Goal: Task Accomplishment & Management: Use online tool/utility

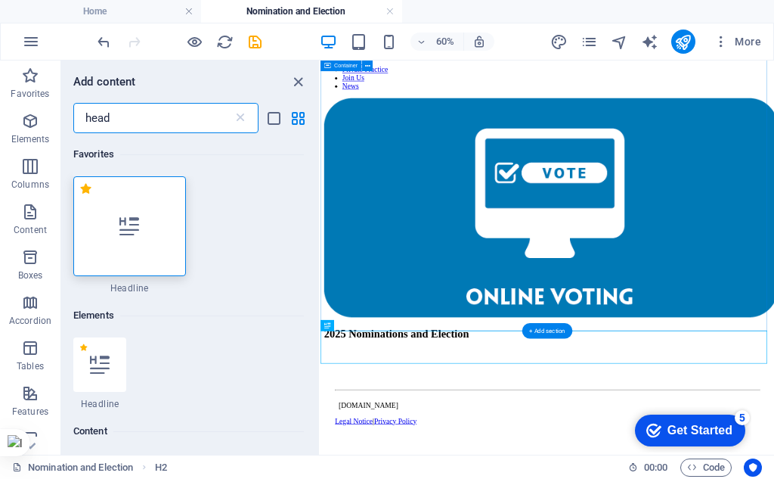
scroll to position [1117, 0]
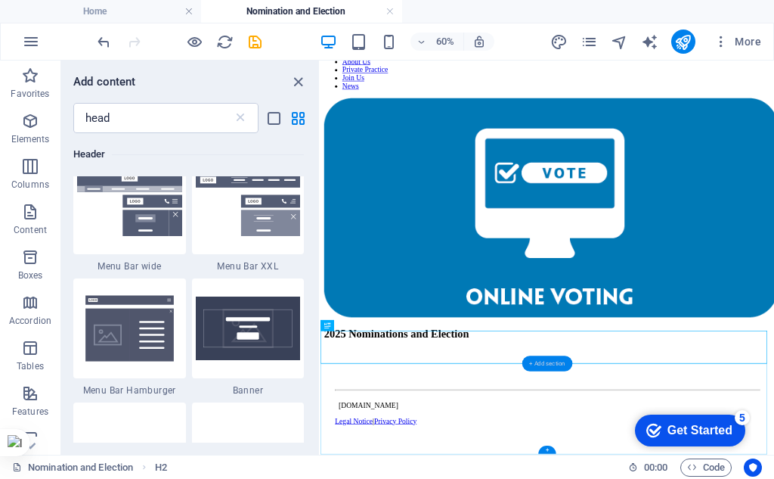
click at [545, 362] on div "+ Add section" at bounding box center [548, 363] width 50 height 15
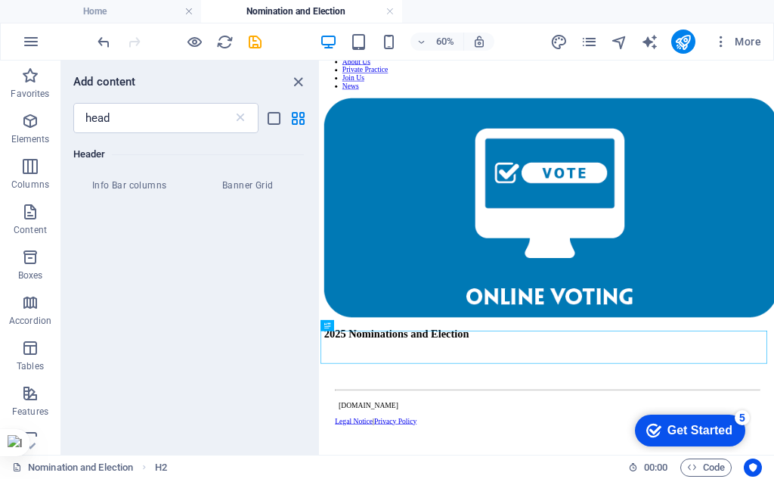
scroll to position [1571, 0]
click at [27, 124] on icon "button" at bounding box center [30, 121] width 18 height 18
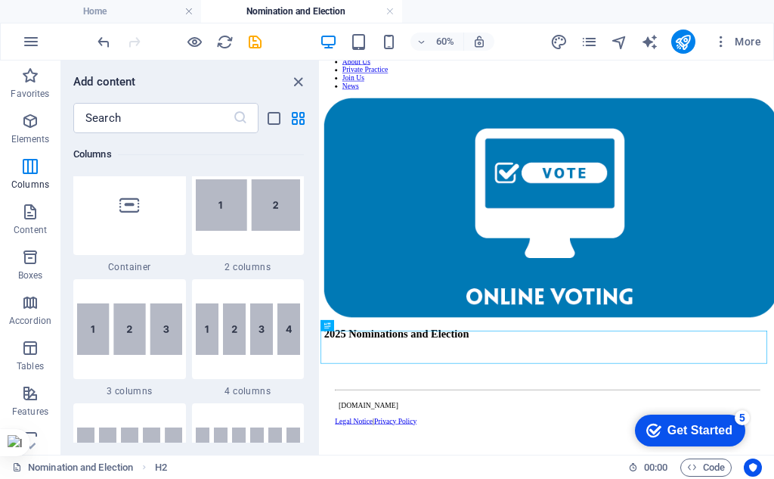
scroll to position [766, 0]
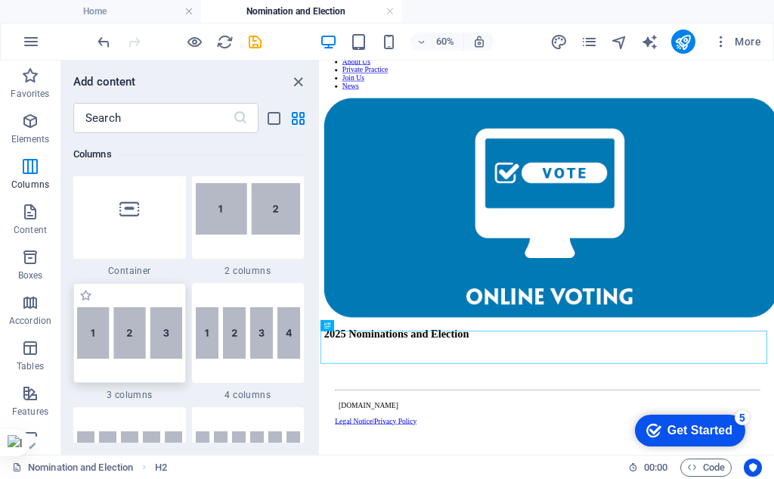
click at [145, 322] on img at bounding box center [129, 332] width 105 height 51
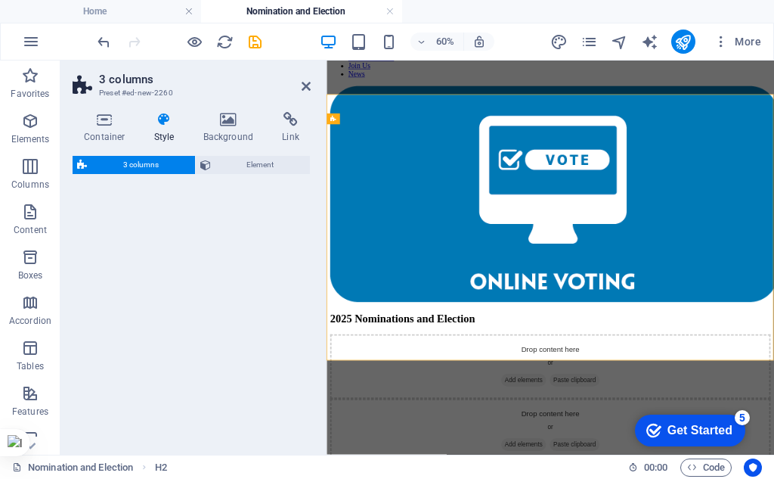
select select "rem"
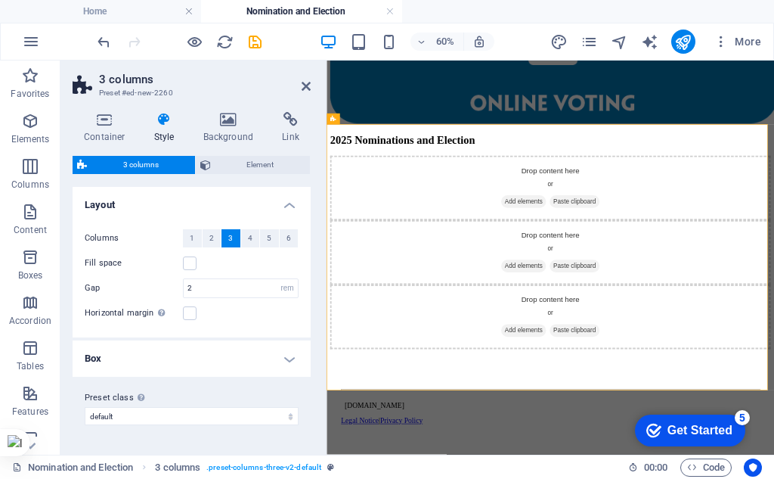
scroll to position [441, 0]
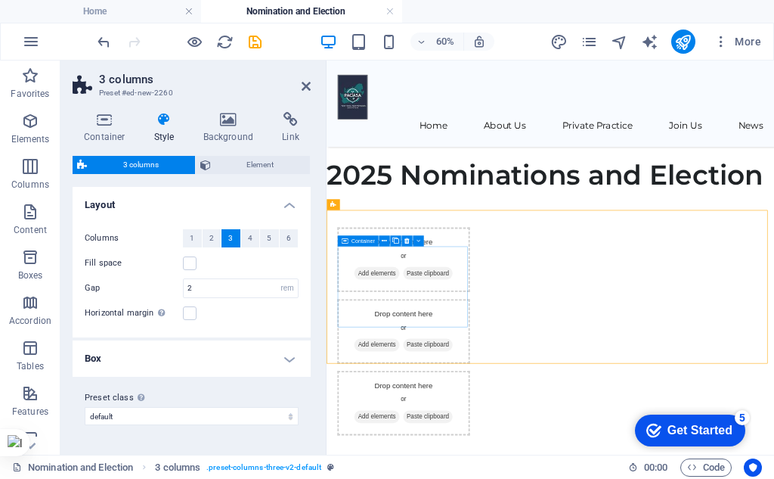
click at [435, 426] on span "Add elements" at bounding box center [410, 415] width 75 height 21
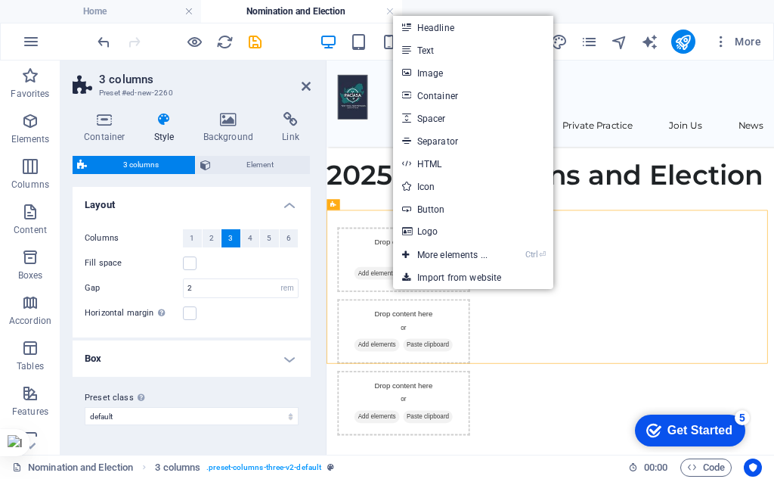
click at [436, 48] on link "Text" at bounding box center [473, 50] width 160 height 23
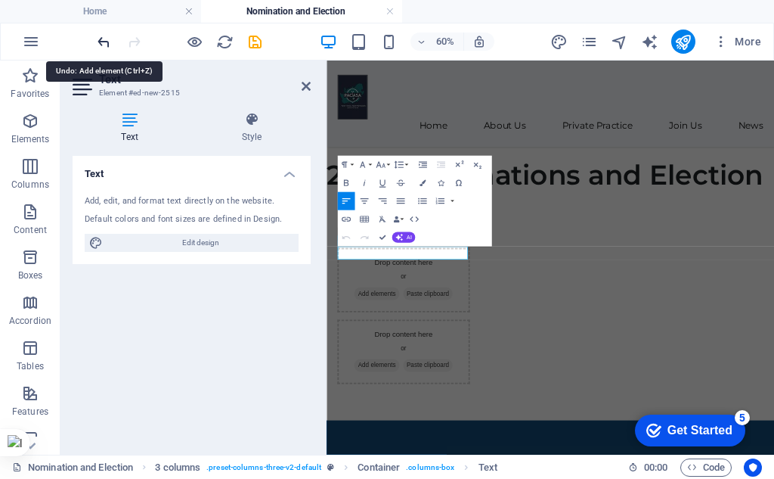
click at [101, 39] on icon "undo" at bounding box center [103, 41] width 17 height 17
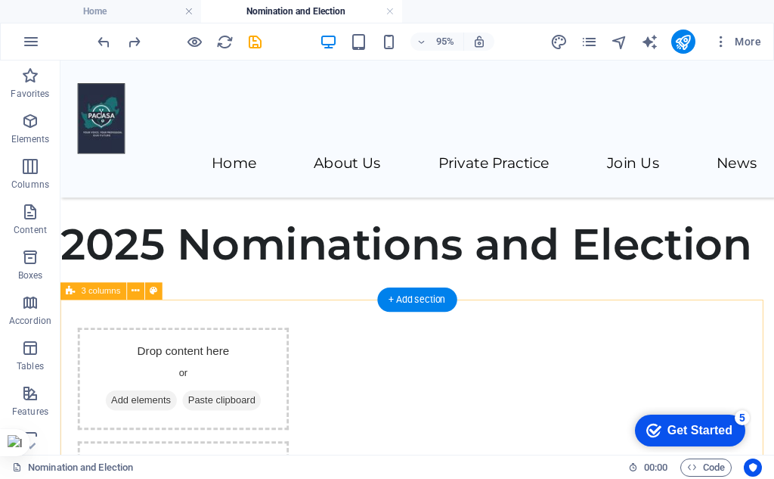
scroll to position [592, 0]
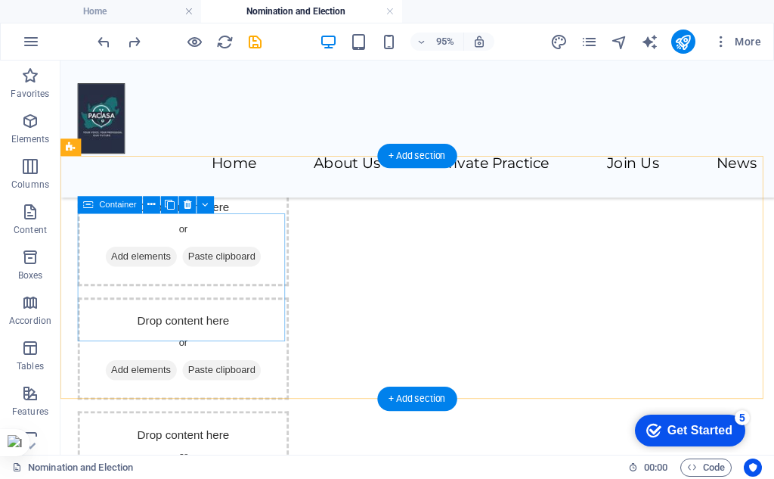
click at [183, 278] on span "Add elements" at bounding box center [145, 266] width 75 height 21
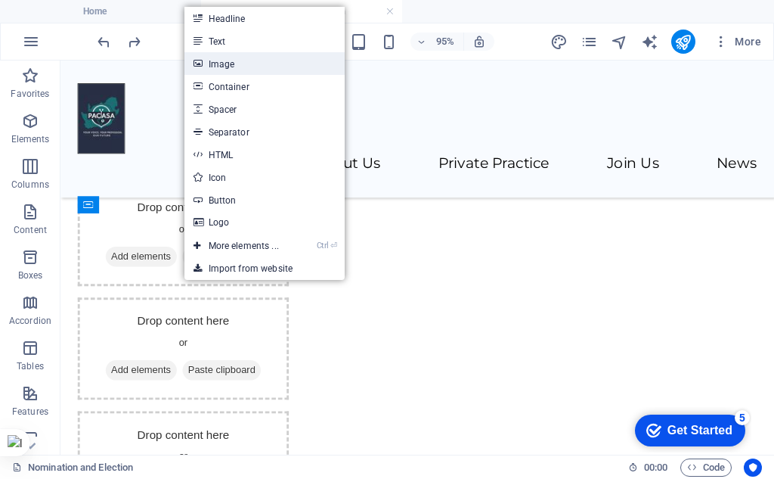
click at [237, 56] on link "Image" at bounding box center [265, 63] width 160 height 23
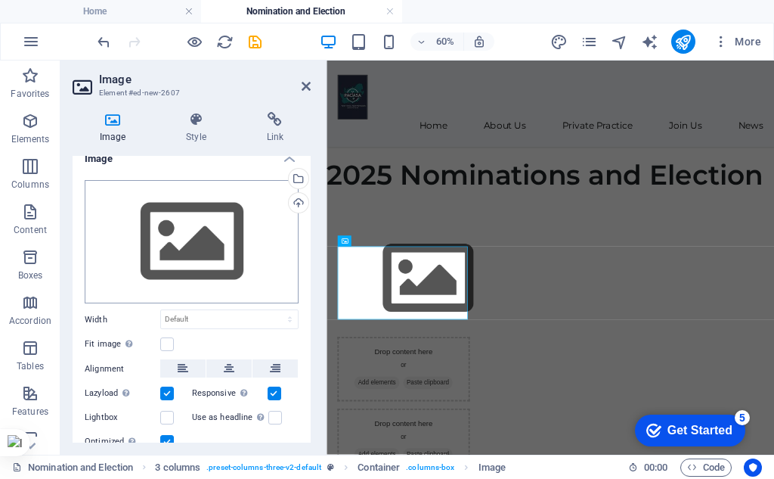
scroll to position [0, 0]
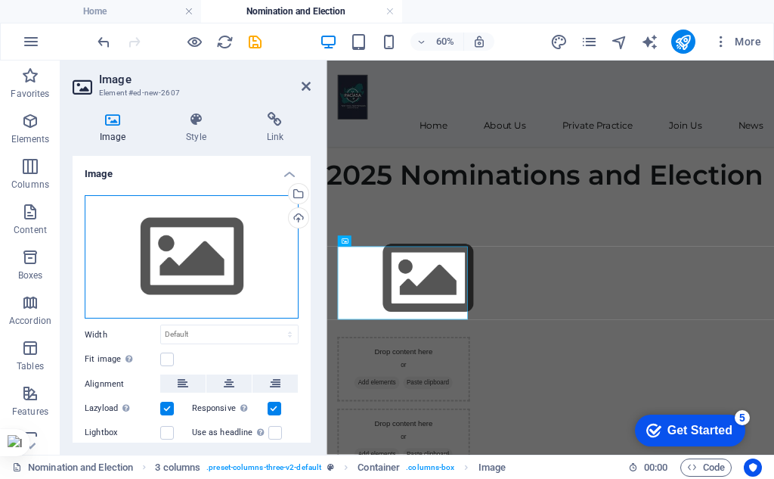
click at [203, 237] on div "Drag files here, click to choose files or select files from Files or our free s…" at bounding box center [192, 257] width 214 height 124
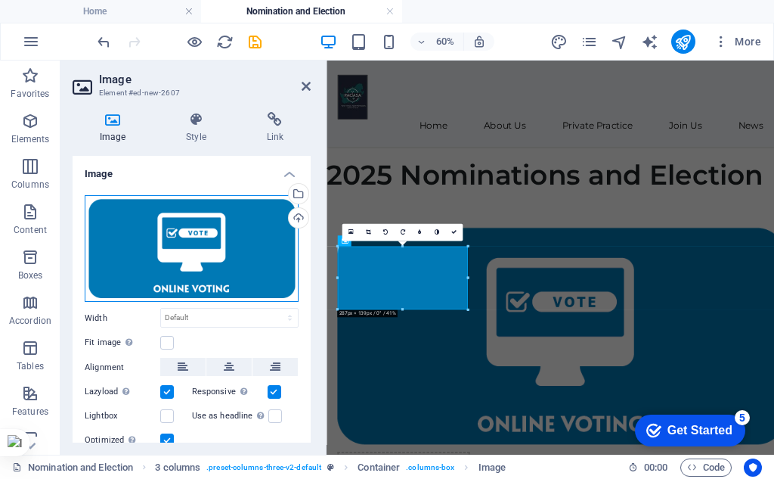
click at [241, 270] on div "Drag files here, click to choose files or select files from Files or our free s…" at bounding box center [192, 248] width 214 height 107
click at [241, 268] on div "Drag files here, click to choose files or select files from Files or our free s…" at bounding box center [192, 248] width 214 height 107
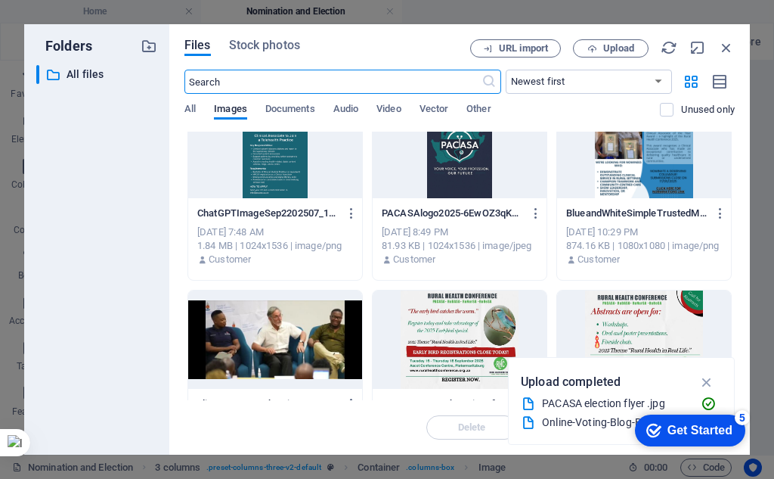
scroll to position [227, 0]
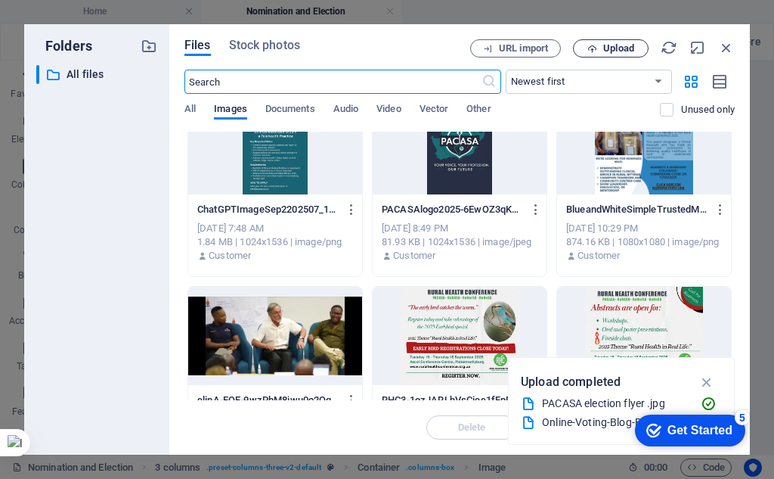
click at [614, 40] on button "Upload" at bounding box center [611, 48] width 76 height 18
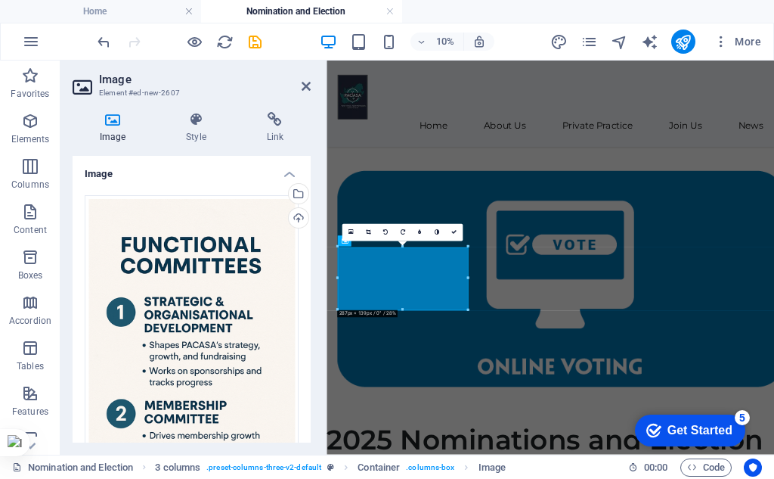
scroll to position [441, 0]
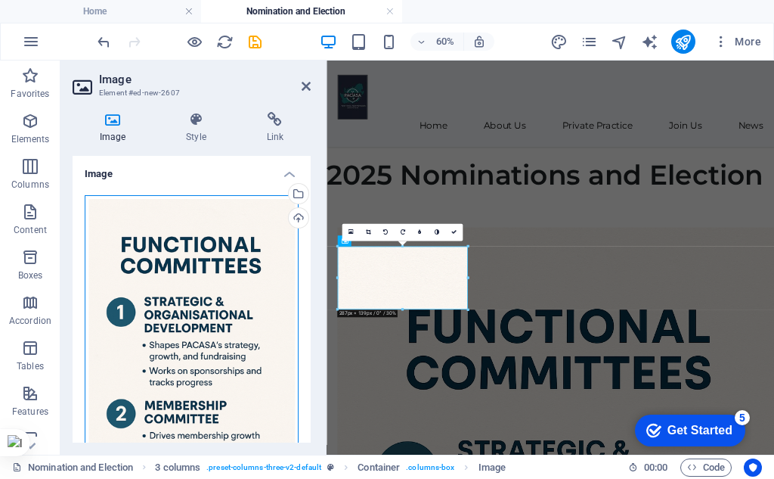
click at [188, 239] on div "Drag files here, click to choose files or select files from Files or our free s…" at bounding box center [192, 354] width 214 height 318
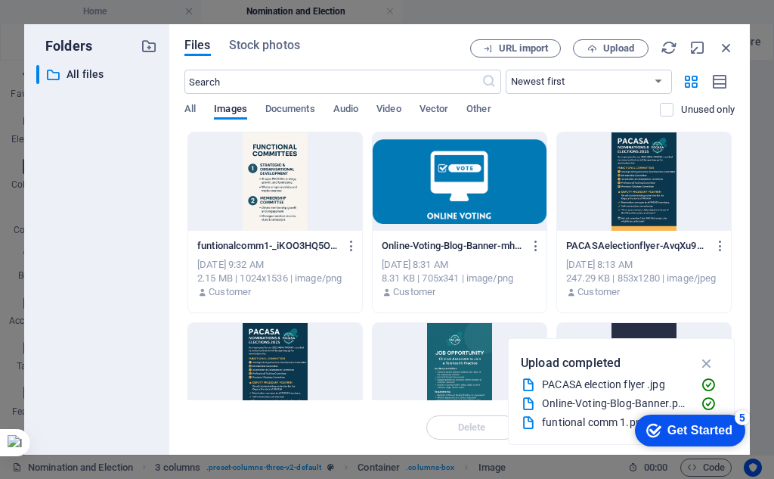
click at [281, 187] on div at bounding box center [275, 181] width 174 height 98
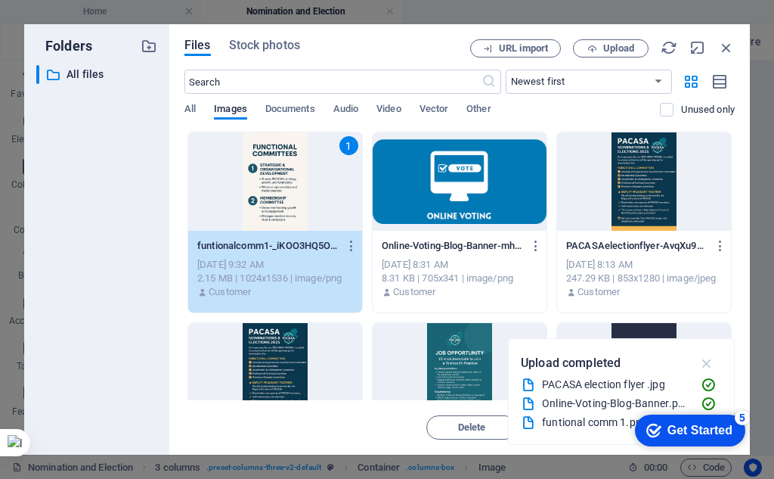
click at [706, 362] on icon "button" at bounding box center [707, 363] width 17 height 17
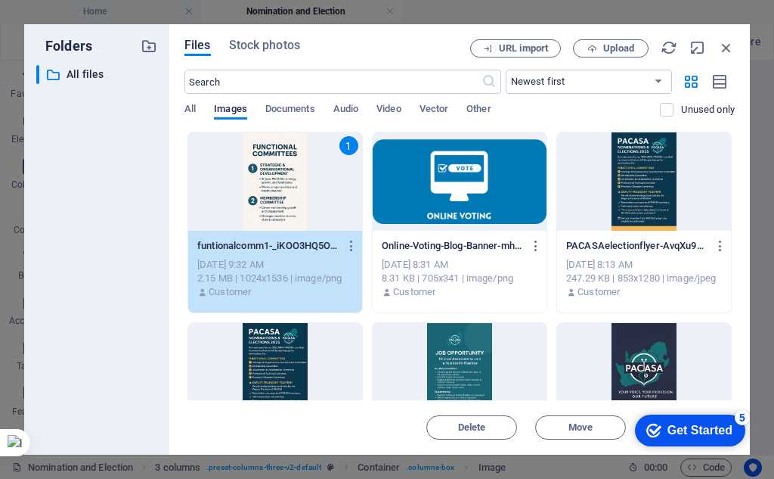
click at [221, 190] on div "1" at bounding box center [275, 181] width 174 height 98
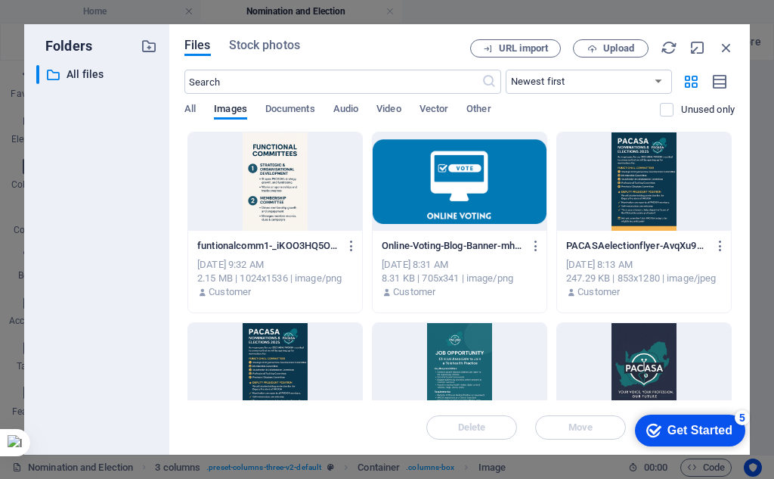
click at [221, 190] on div at bounding box center [275, 181] width 174 height 98
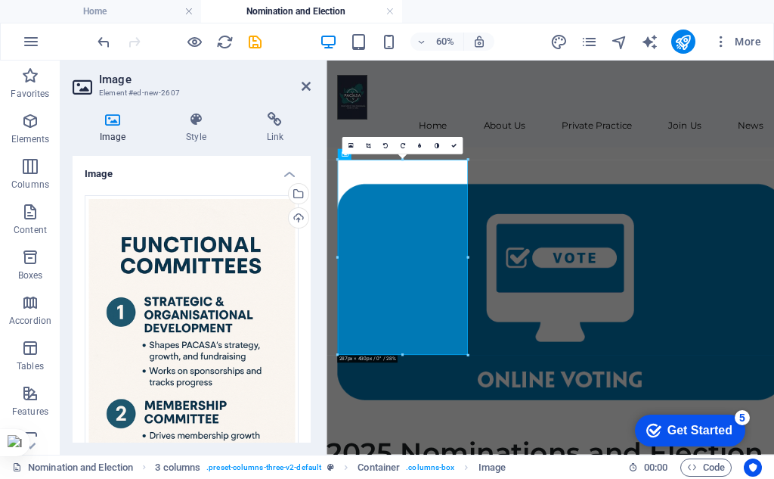
scroll to position [585, 0]
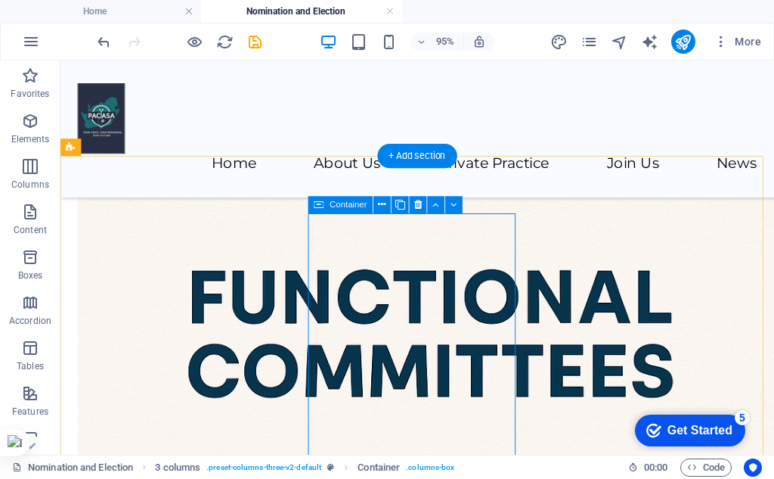
scroll to position [663, 0]
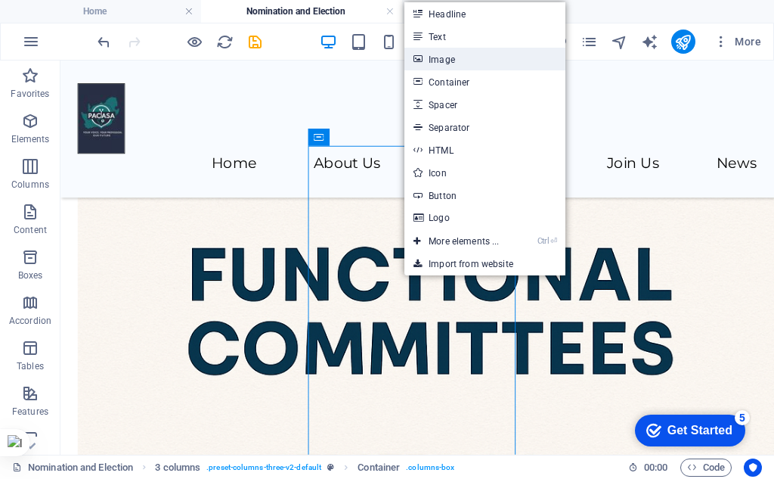
click at [442, 58] on link "Image" at bounding box center [485, 59] width 160 height 23
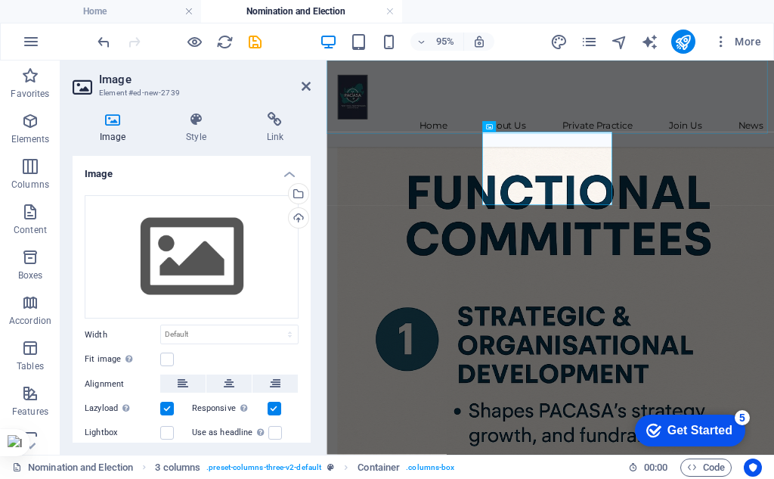
scroll to position [631, 0]
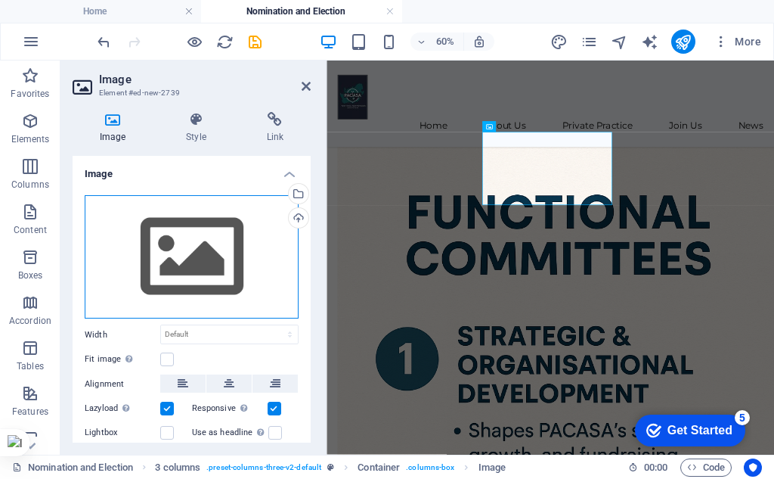
click at [179, 239] on div "Drag files here, click to choose files or select files from Files or our free s…" at bounding box center [192, 257] width 214 height 124
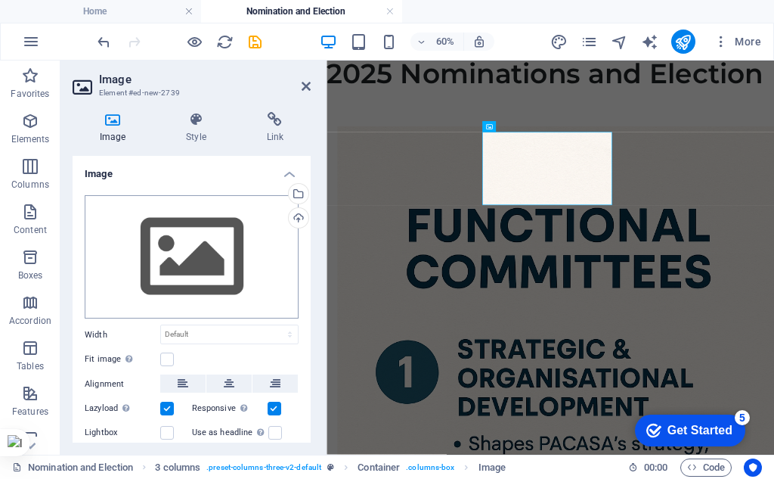
scroll to position [0, 0]
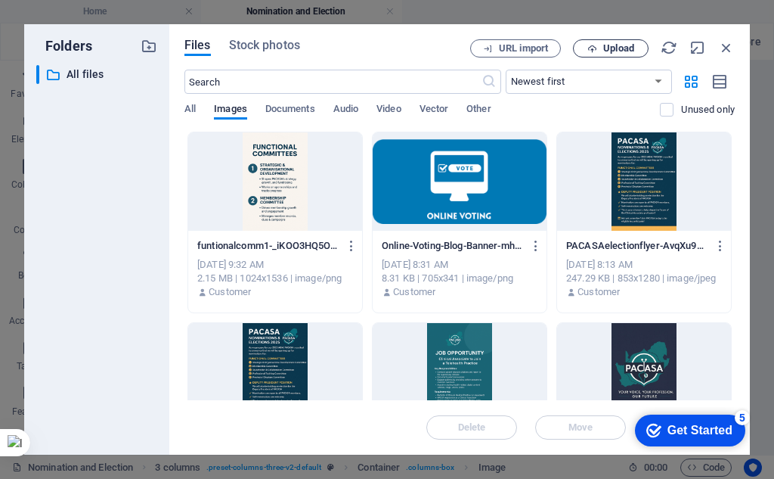
click at [619, 45] on span "Upload" at bounding box center [619, 48] width 31 height 9
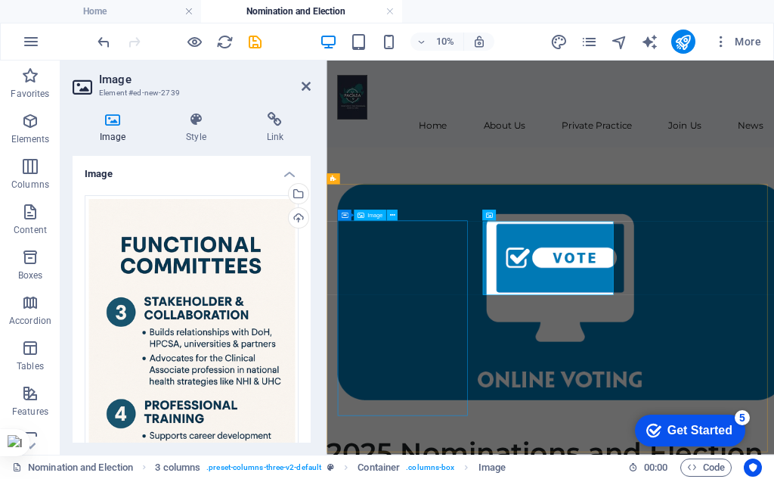
scroll to position [484, 0]
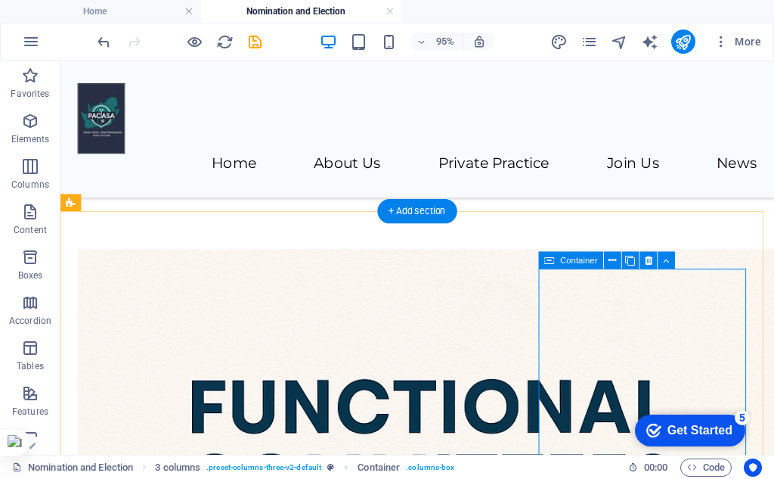
scroll to position [560, 0]
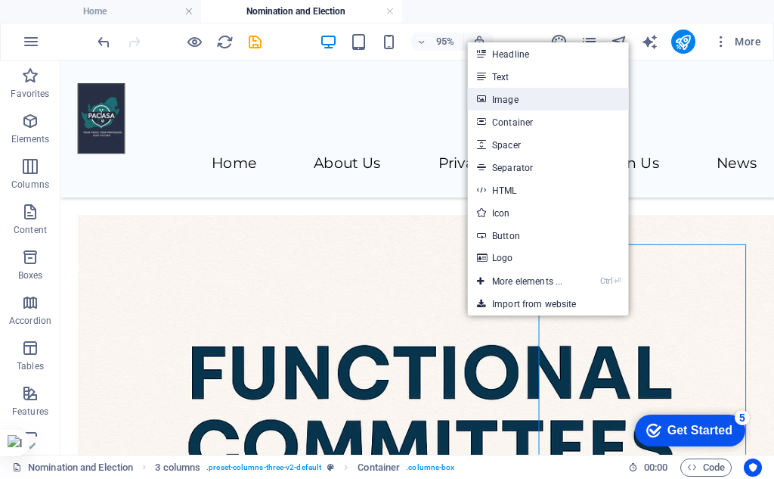
click at [524, 99] on link "Image" at bounding box center [548, 99] width 160 height 23
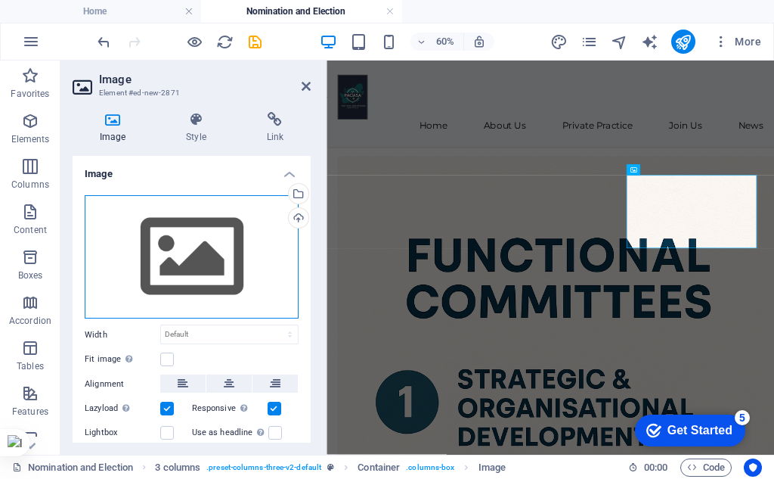
click at [213, 294] on div "Drag files here, click to choose files or select files from Files or our free s…" at bounding box center [192, 257] width 214 height 124
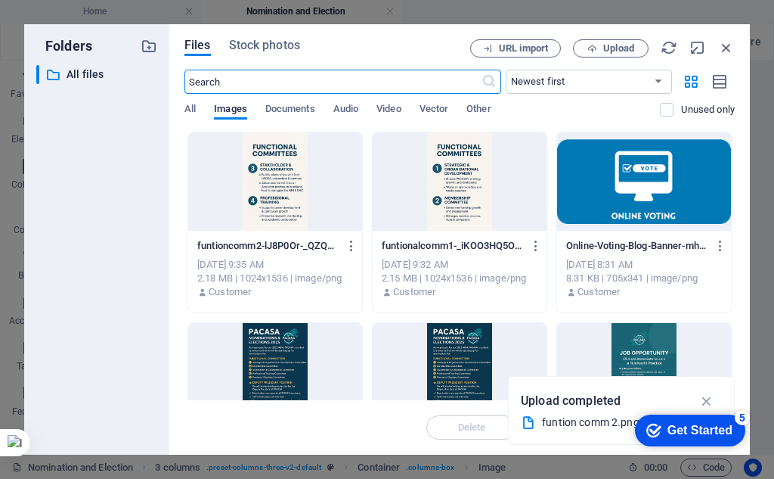
scroll to position [0, 0]
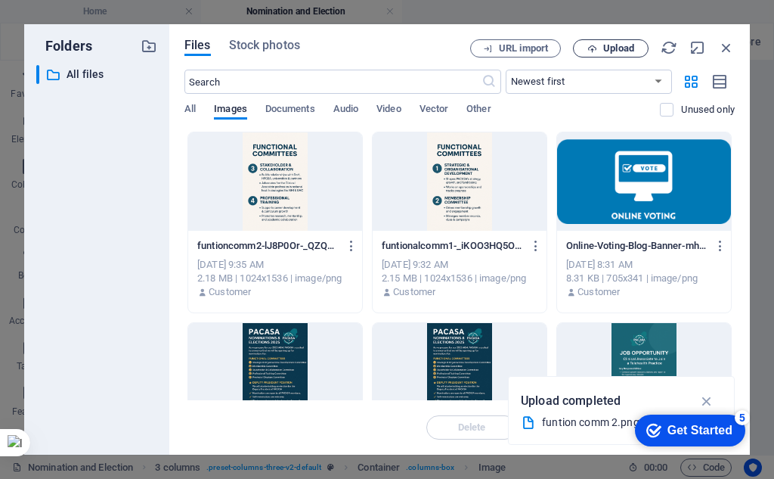
click at [622, 50] on span "Upload" at bounding box center [619, 48] width 31 height 9
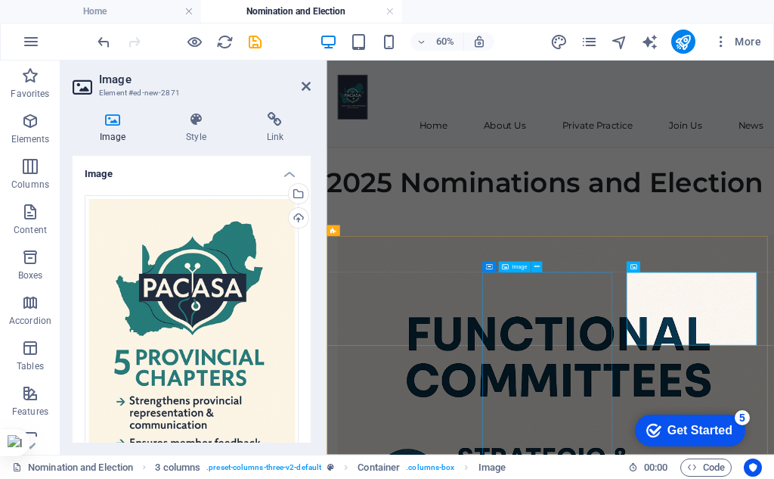
scroll to position [484, 0]
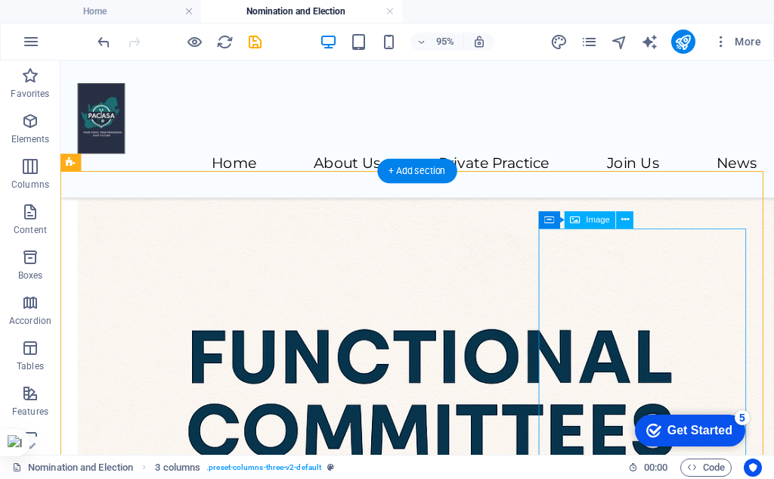
scroll to position [425, 0]
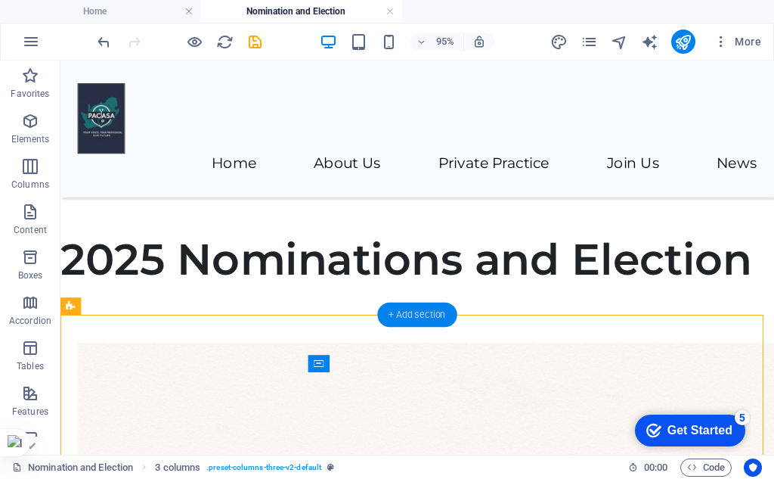
click at [409, 315] on div "+ Add section" at bounding box center [416, 315] width 79 height 24
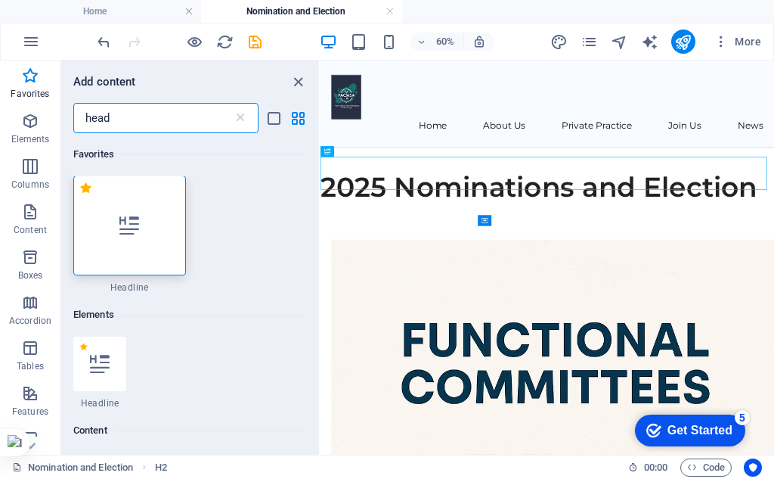
scroll to position [0, 0]
type input "head"
click at [110, 351] on div at bounding box center [99, 364] width 53 height 54
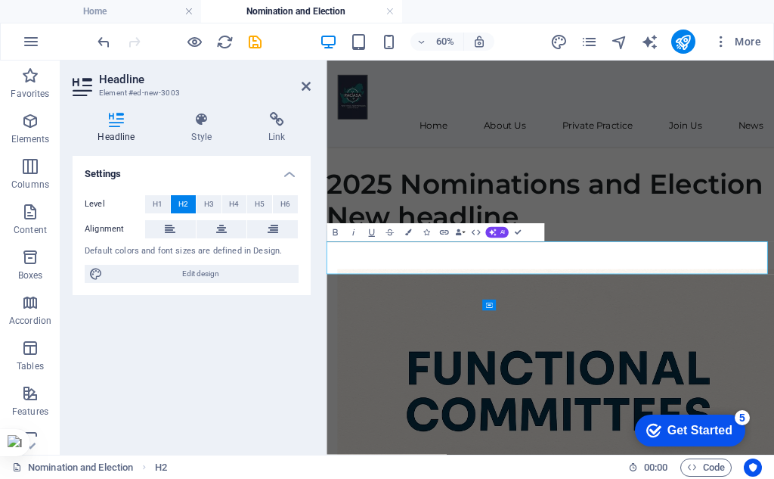
scroll to position [389, 0]
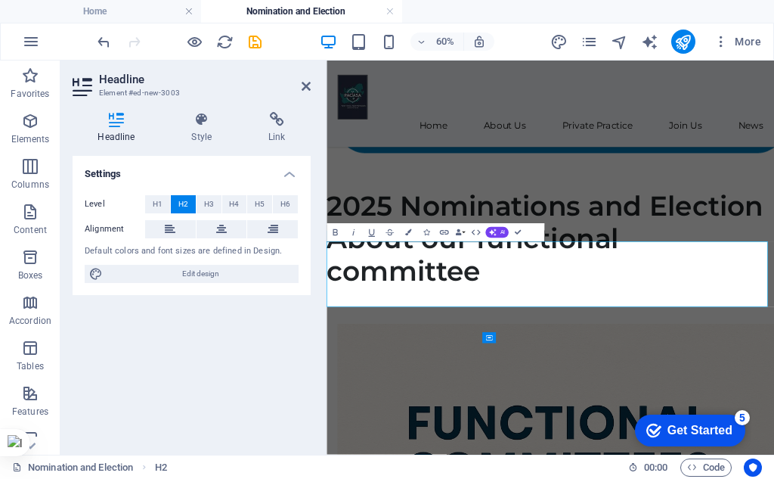
click at [660, 436] on h2 "​About our functional committee" at bounding box center [700, 384] width 746 height 109
click at [597, 389] on h2 "​About our functional committee" at bounding box center [700, 384] width 746 height 109
click at [352, 439] on h2 "About our Functional committee" at bounding box center [700, 384] width 746 height 109
click at [613, 439] on h2 "About our Functional Committee" at bounding box center [700, 384] width 746 height 109
click at [771, 439] on h2 "About our Functional Committees" at bounding box center [700, 384] width 746 height 109
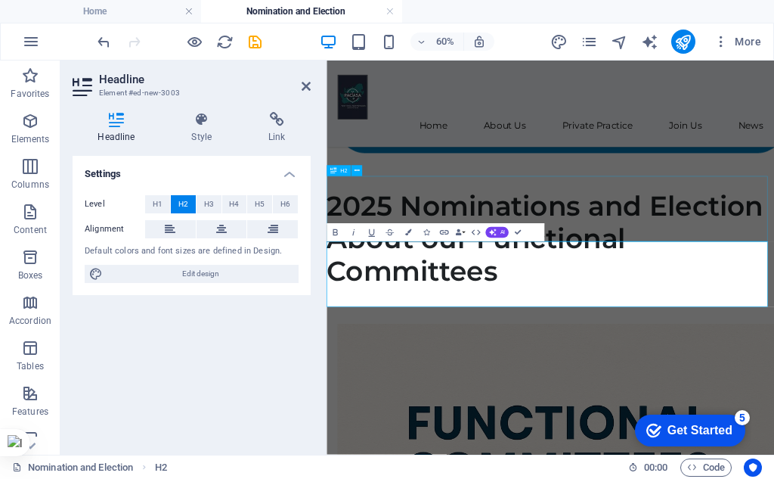
click at [774, 330] on div "2025 Nominations and Election" at bounding box center [700, 303] width 746 height 54
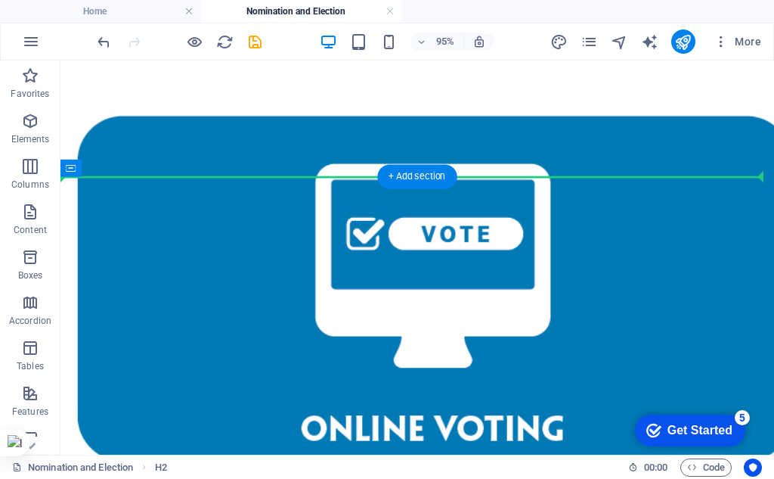
scroll to position [0, 0]
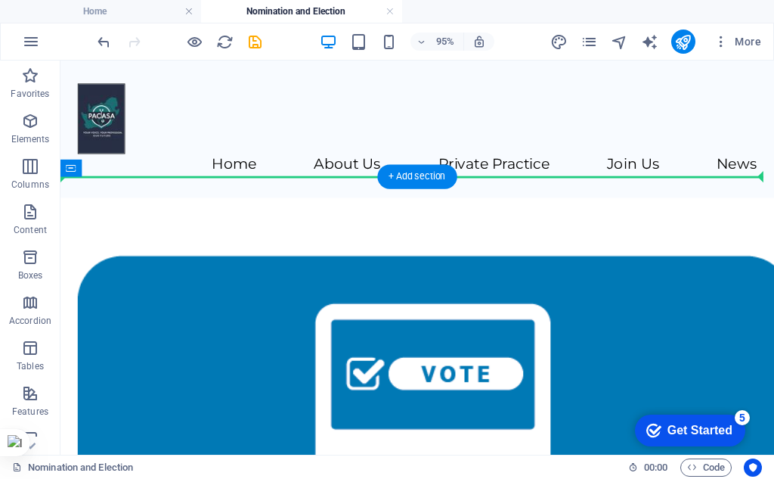
drag, startPoint x: 139, startPoint y: 381, endPoint x: 125, endPoint y: 199, distance: 182.8
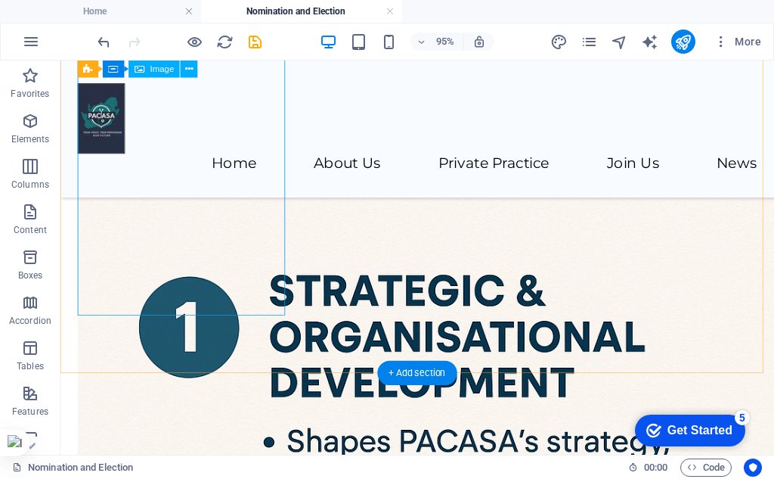
scroll to position [988, 0]
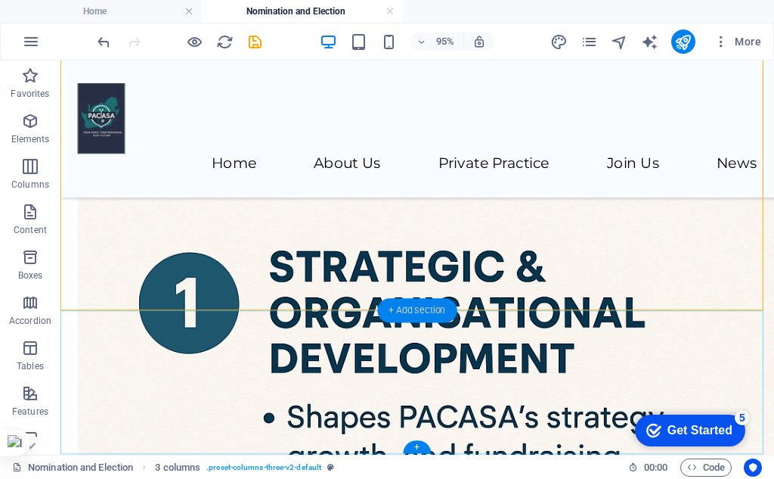
click at [402, 307] on div "+ Add section" at bounding box center [416, 310] width 79 height 24
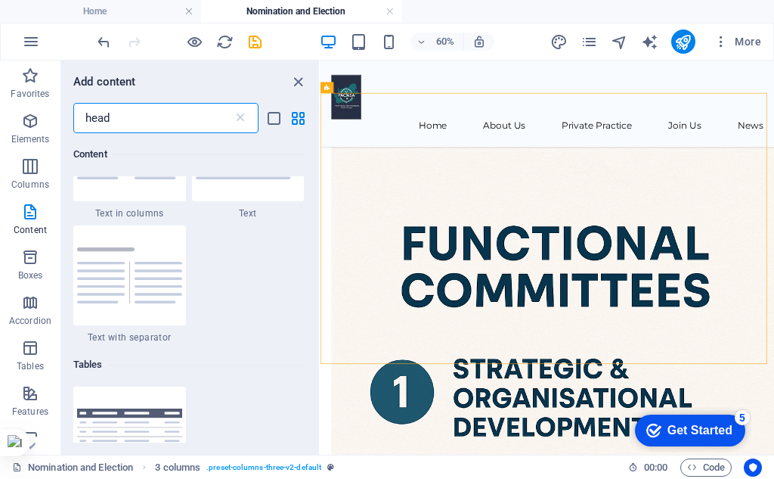
scroll to position [277, 0]
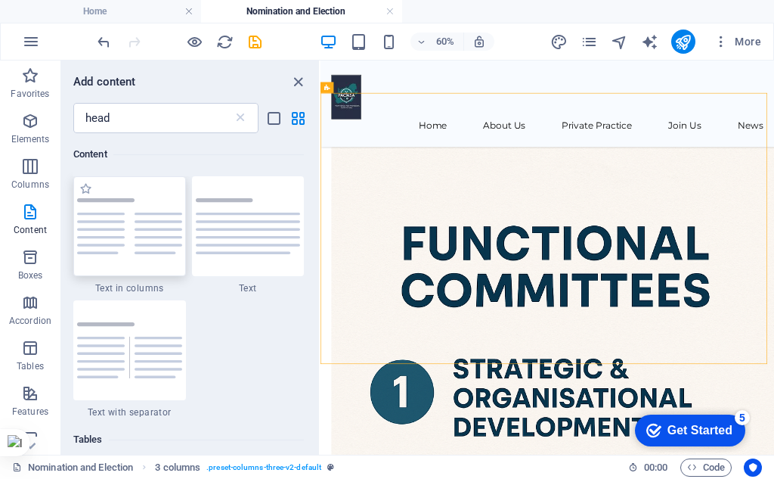
click at [148, 249] on img at bounding box center [129, 226] width 105 height 56
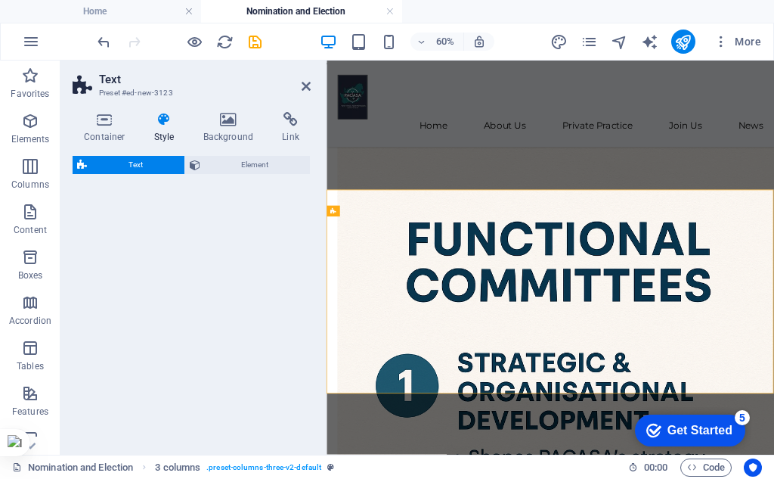
scroll to position [985, 0]
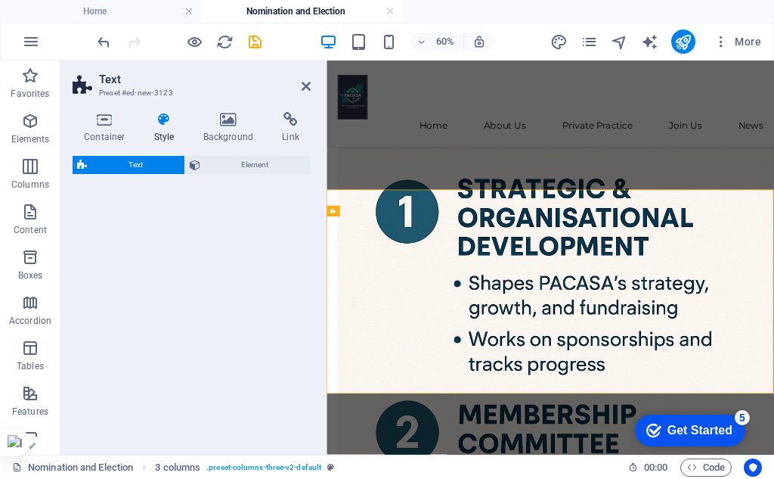
select select "rem"
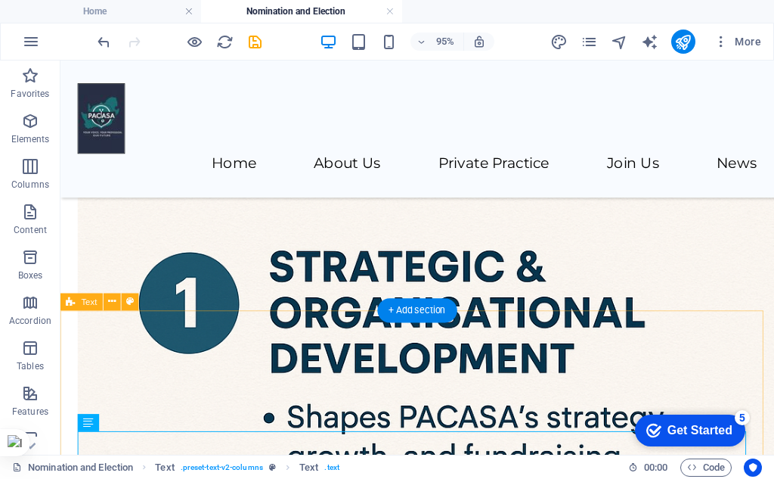
select select "rem"
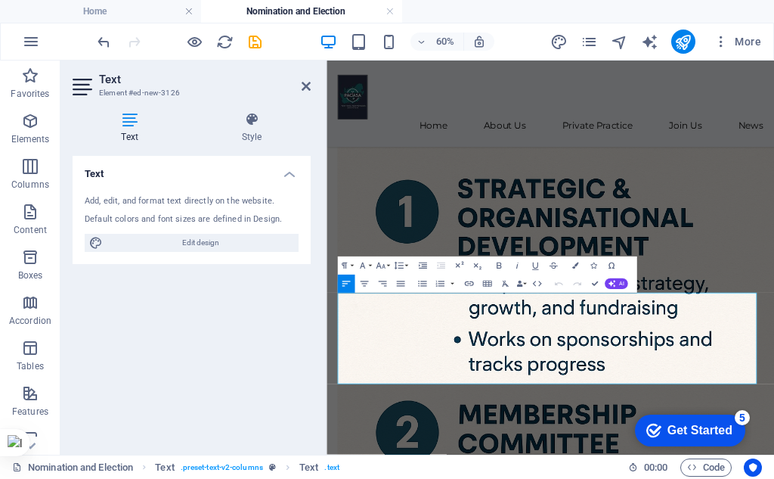
drag, startPoint x: 635, startPoint y: 591, endPoint x: 651, endPoint y: 361, distance: 230.5
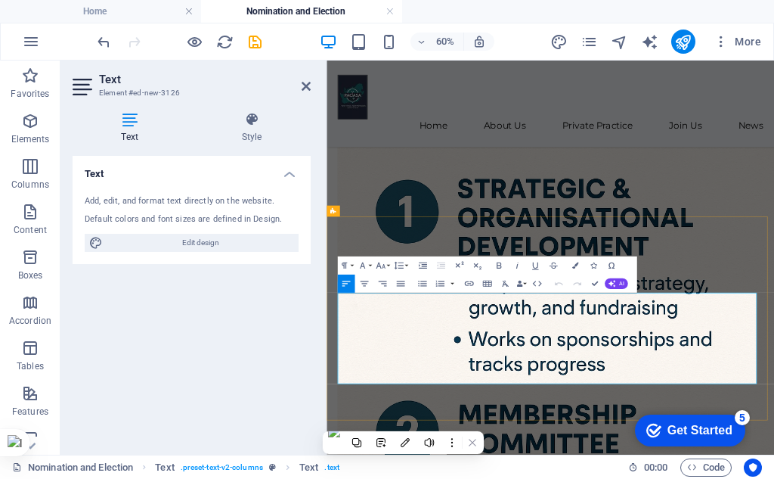
drag, startPoint x: 874, startPoint y: 582, endPoint x: 348, endPoint y: 457, distance: 541.0
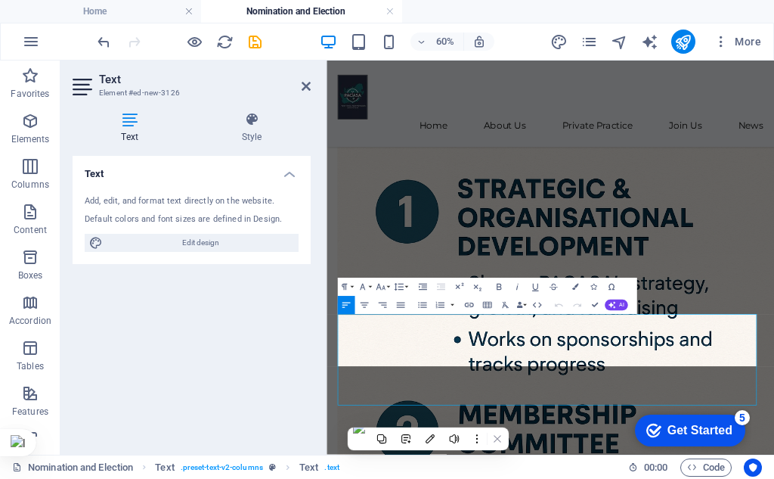
scroll to position [950, 0]
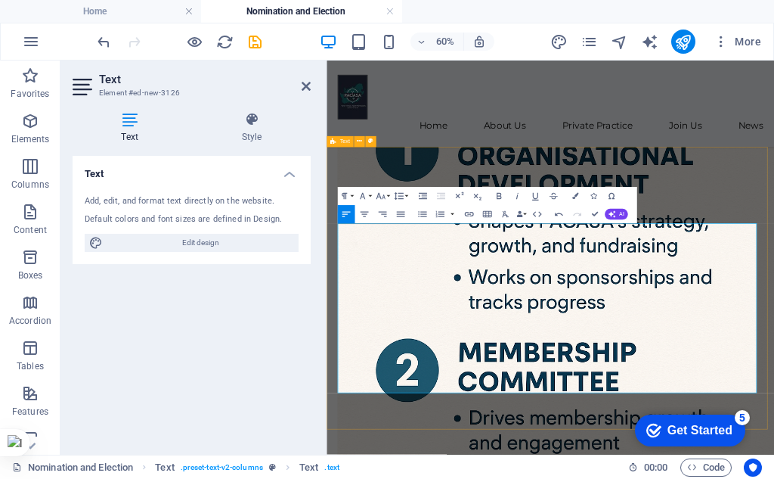
scroll to position [1101, 0]
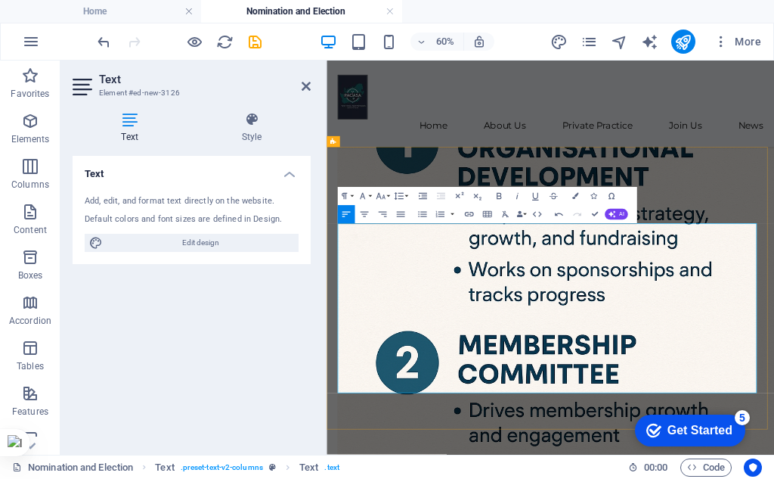
drag, startPoint x: 615, startPoint y: 597, endPoint x: 348, endPoint y: 539, distance: 273.1
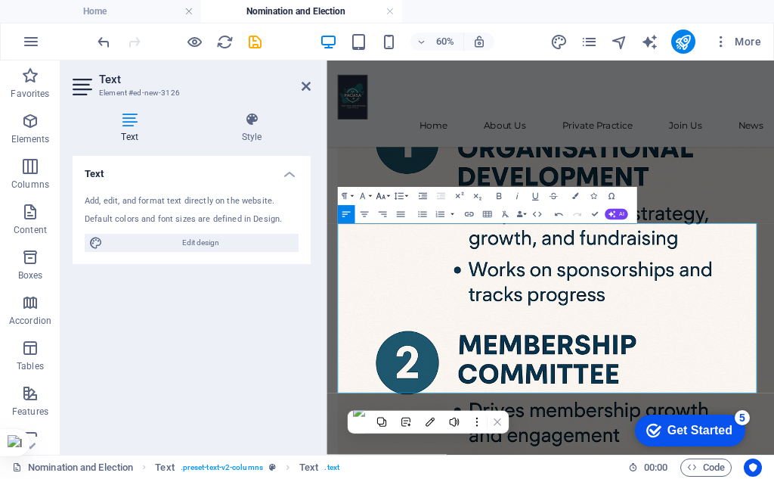
click at [390, 197] on button "Font Size" at bounding box center [382, 196] width 17 height 18
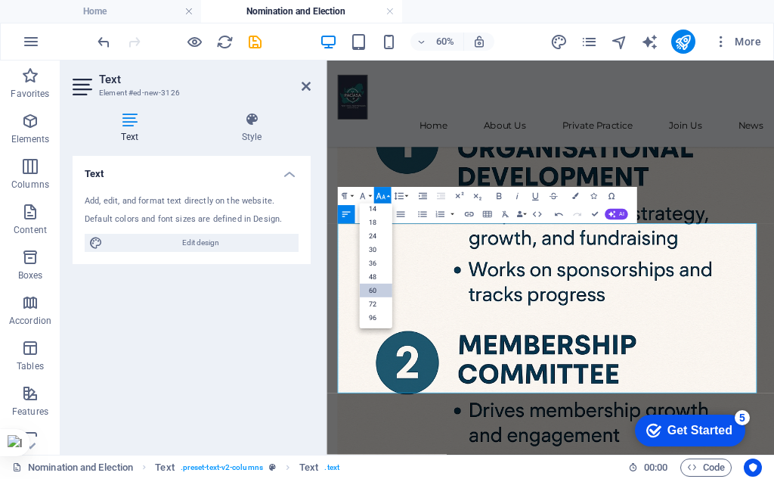
scroll to position [122, 0]
click at [380, 234] on link "24" at bounding box center [375, 236] width 33 height 14
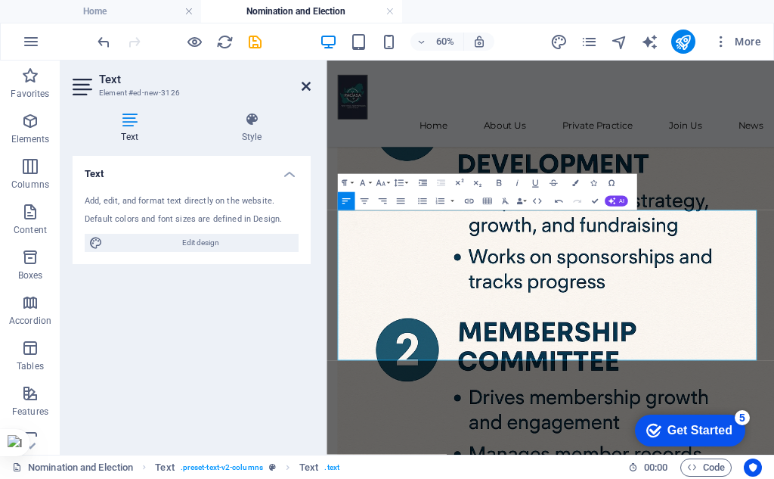
click at [307, 88] on icon at bounding box center [306, 86] width 9 height 12
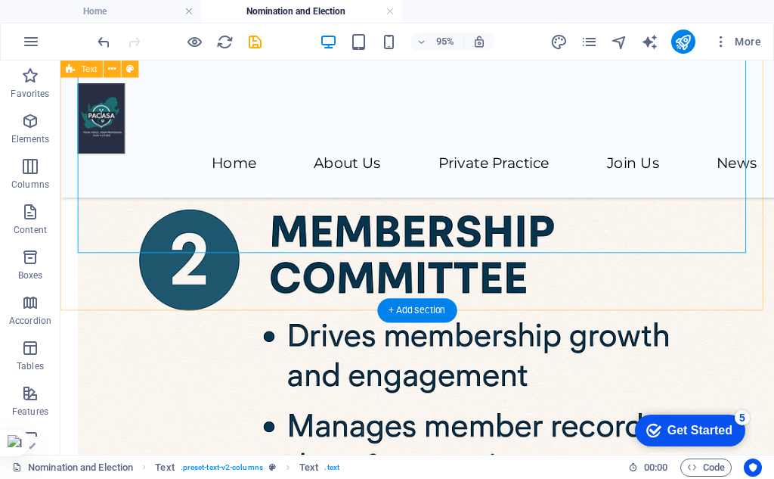
scroll to position [1274, 0]
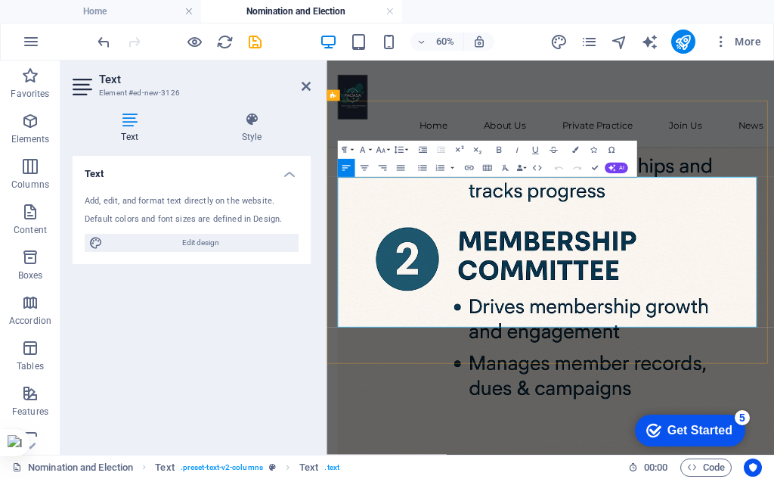
scroll to position [1178, 0]
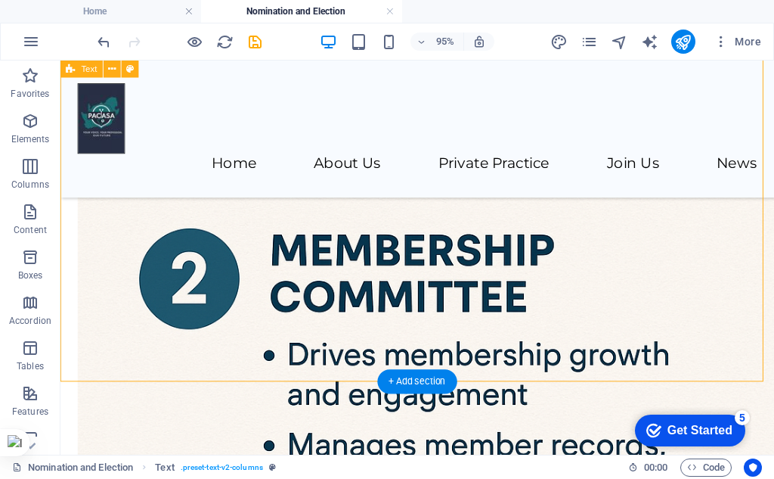
scroll to position [1407, 0]
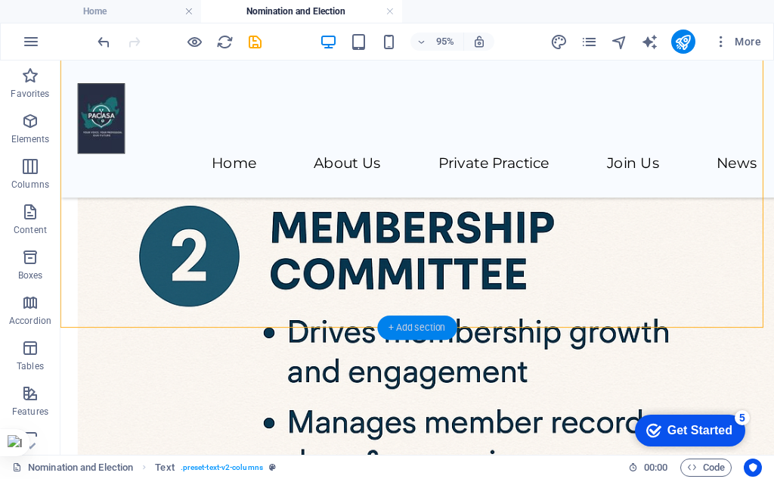
click at [413, 327] on div "+ Add section" at bounding box center [416, 327] width 79 height 24
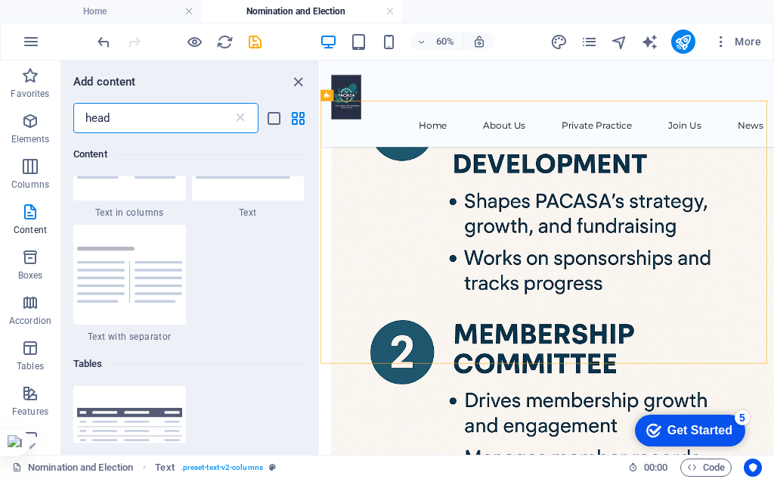
scroll to position [277, 0]
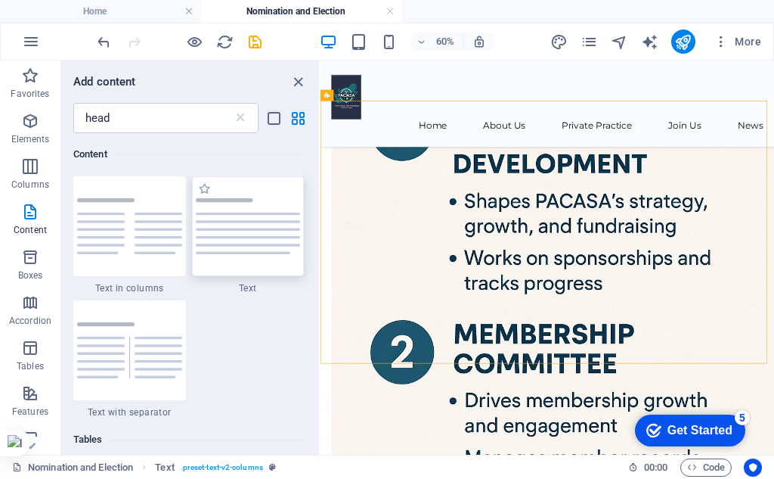
click at [256, 259] on div at bounding box center [248, 226] width 113 height 100
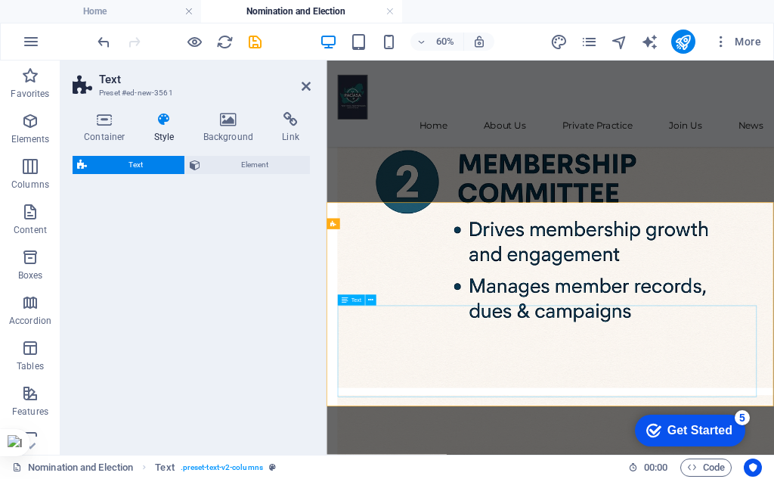
select select "preset-text-v2-default"
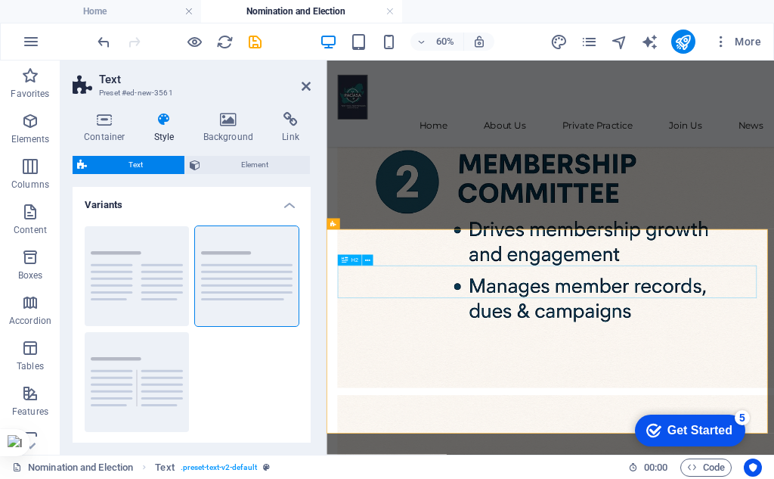
drag, startPoint x: 541, startPoint y: 413, endPoint x: 743, endPoint y: 290, distance: 236.2
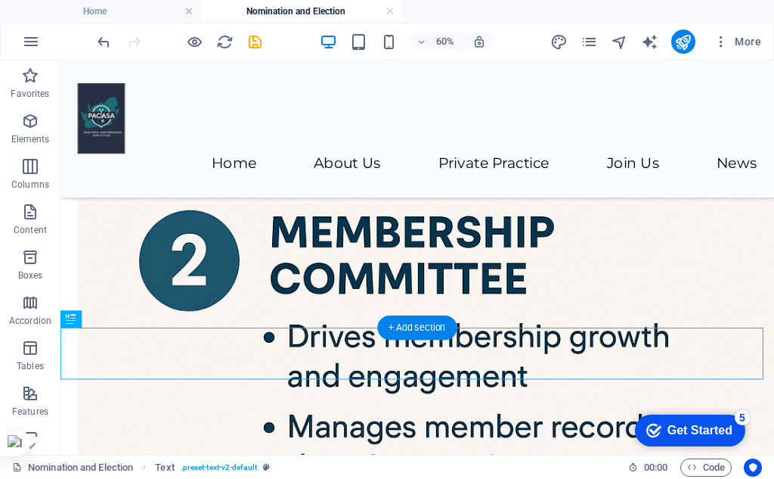
scroll to position [1407, 0]
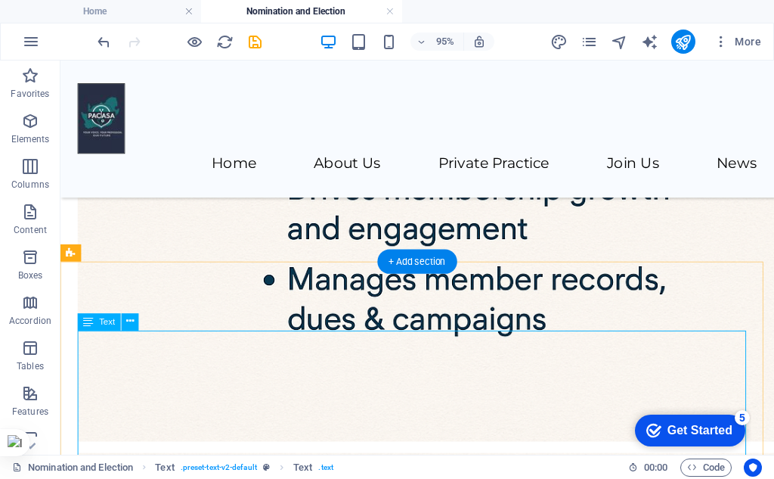
scroll to position [1634, 0]
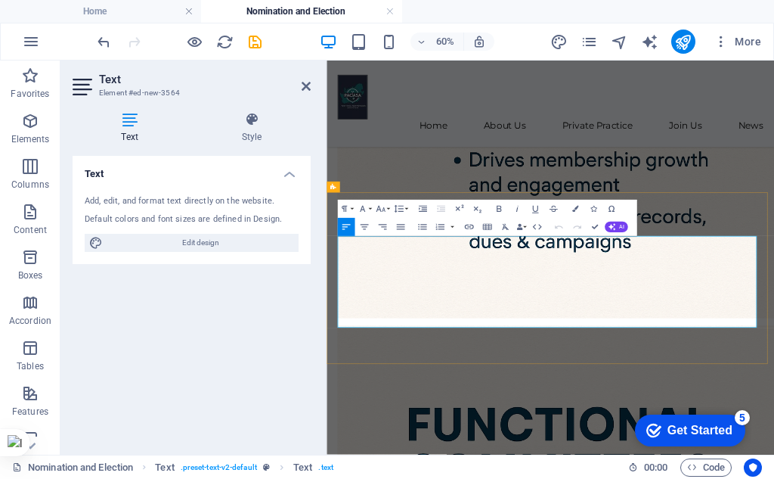
drag, startPoint x: 631, startPoint y: 491, endPoint x: 345, endPoint y: 364, distance: 313.5
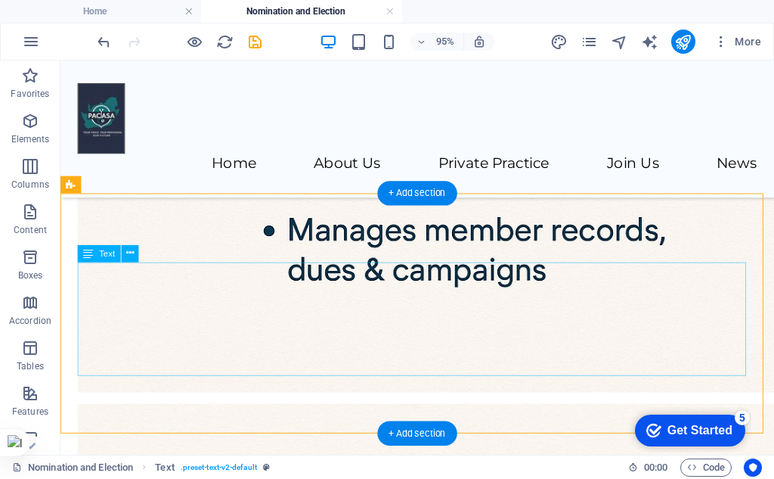
scroll to position [1674, 0]
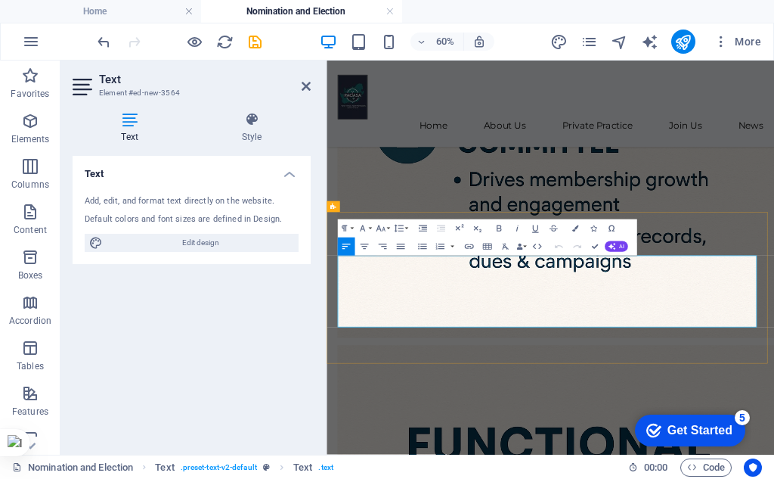
drag, startPoint x: 485, startPoint y: 534, endPoint x: 709, endPoint y: 356, distance: 285.8
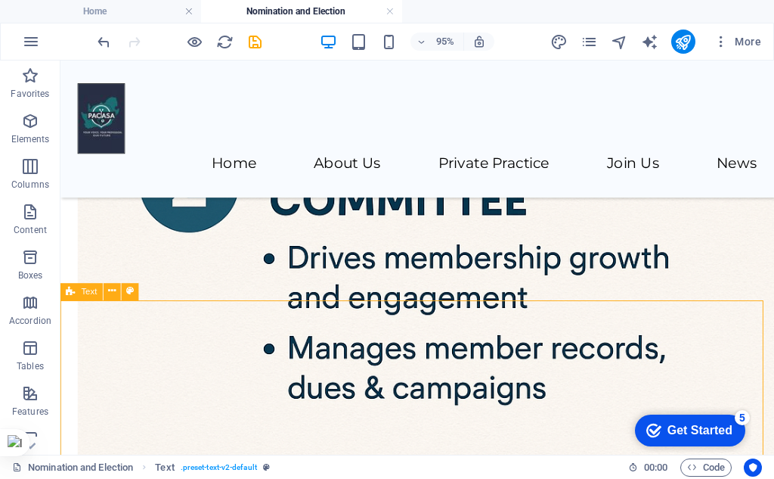
scroll to position [1491, 0]
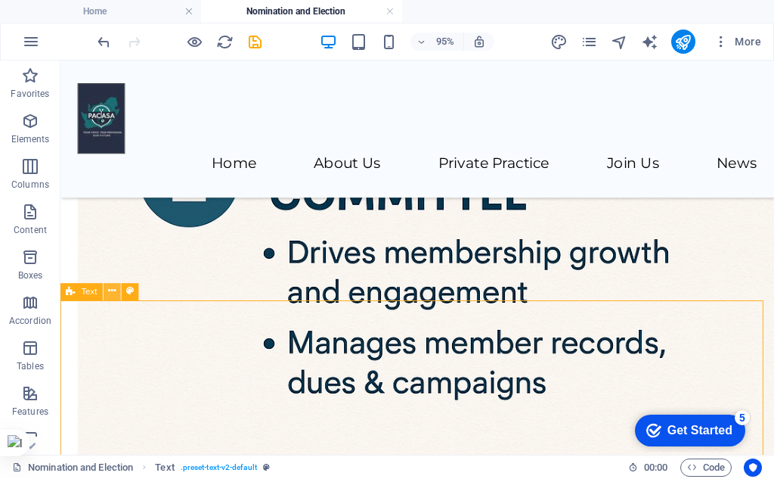
click at [112, 291] on icon at bounding box center [112, 291] width 8 height 15
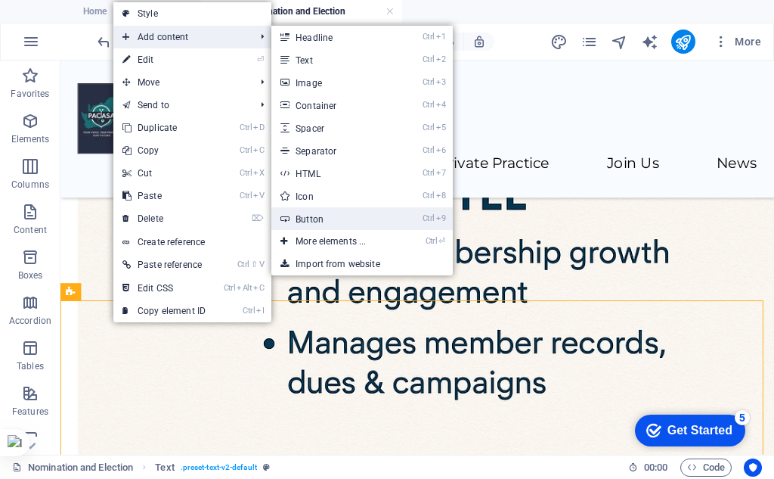
click at [320, 216] on link "Ctrl 9 Button" at bounding box center [334, 218] width 125 height 23
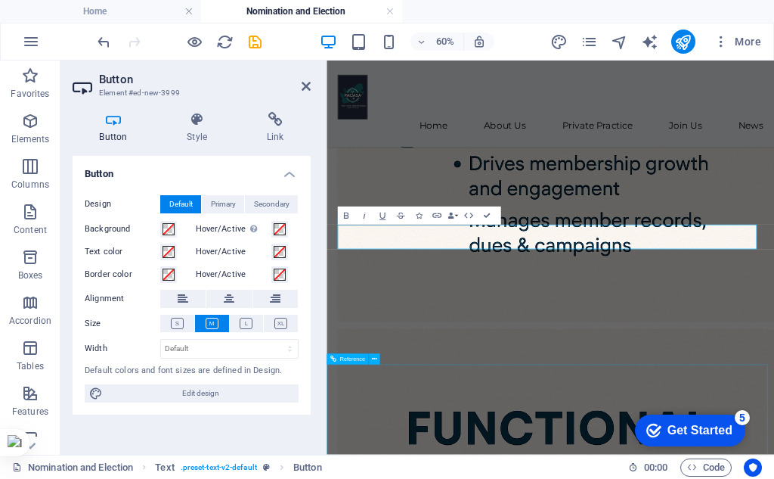
scroll to position [1526, 0]
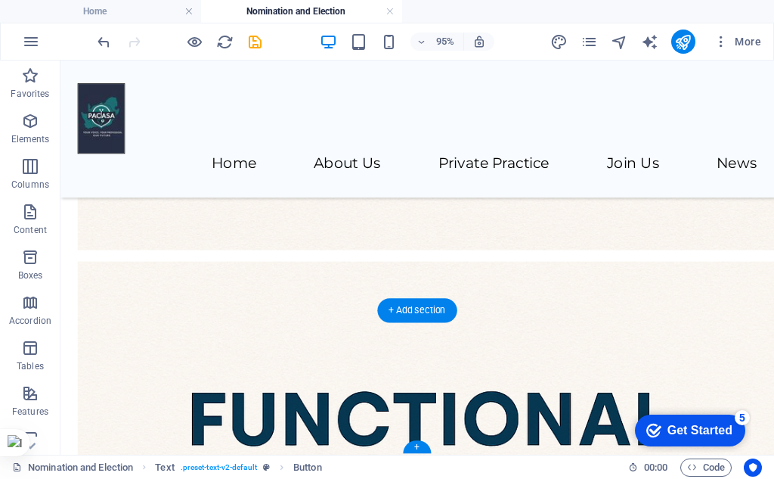
scroll to position [1773, 0]
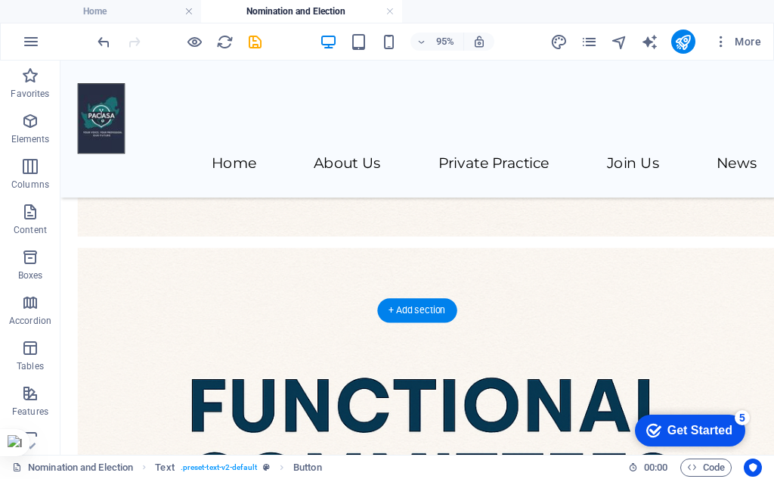
drag, startPoint x: 169, startPoint y: 368, endPoint x: 138, endPoint y: 253, distance: 119.1
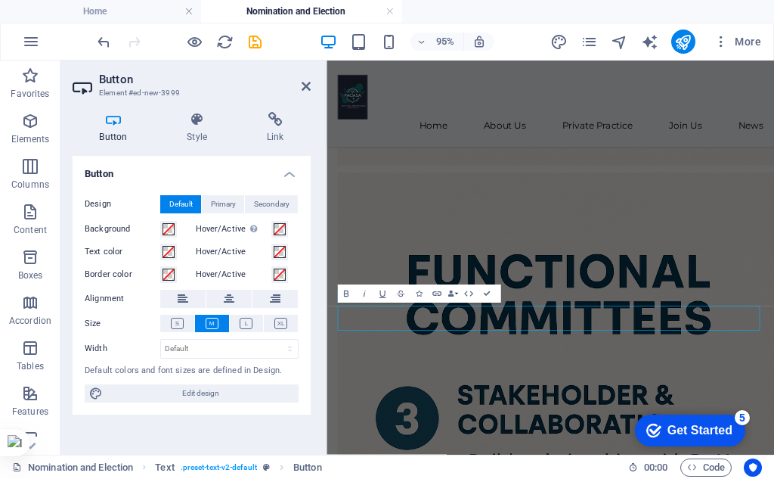
scroll to position [1526, 0]
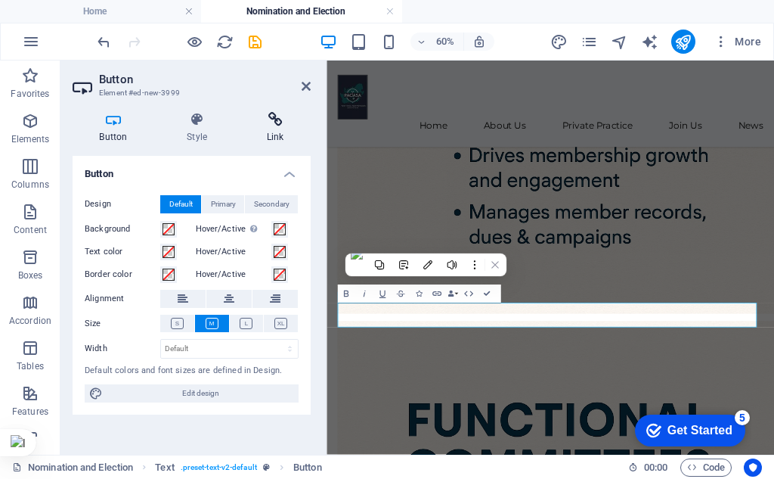
click at [285, 131] on h4 "Link" at bounding box center [275, 128] width 71 height 32
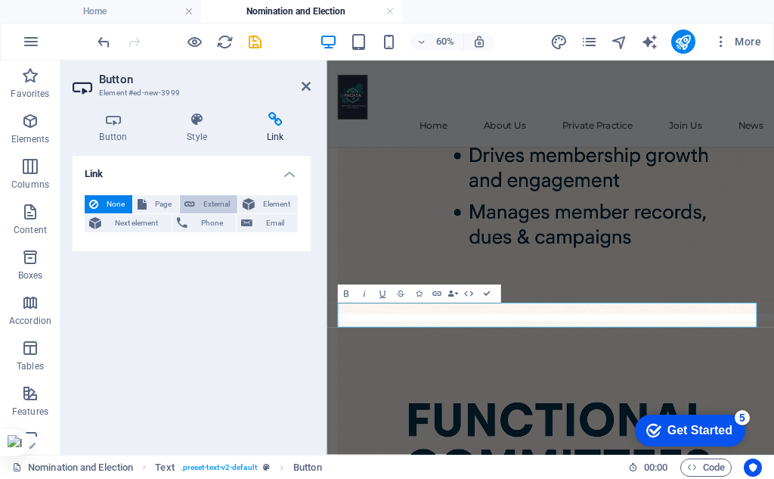
click at [213, 197] on span "External" at bounding box center [216, 204] width 33 height 18
select select "blank"
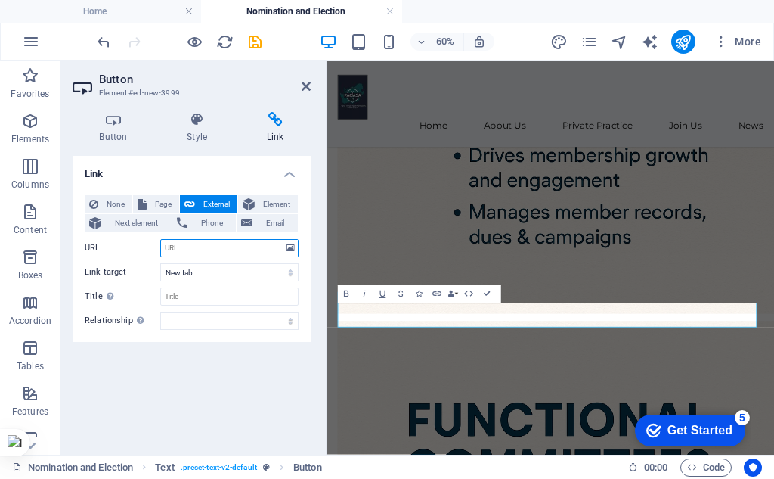
click at [197, 249] on input "URL" at bounding box center [229, 248] width 138 height 18
paste input "[URL][DOMAIN_NAME]"
type input "[URL][DOMAIN_NAME]"
drag, startPoint x: 199, startPoint y: 417, endPoint x: 206, endPoint y: 413, distance: 8.5
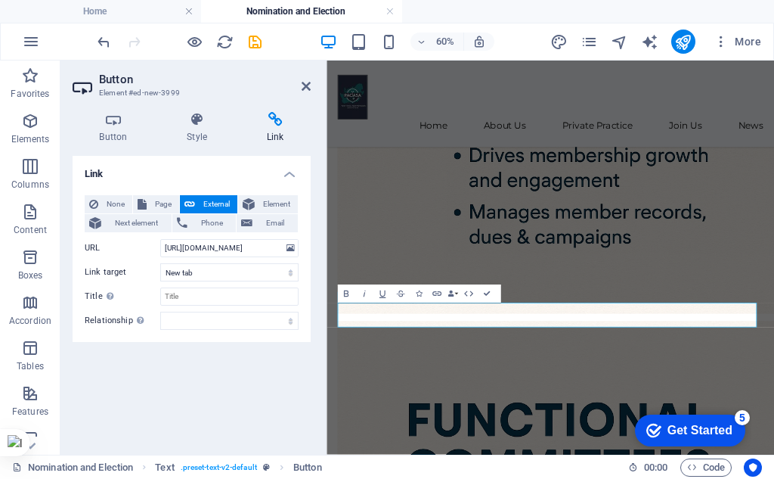
click at [199, 417] on div "Link None Page External Element Next element Phone Email Page Home Legal Notice…" at bounding box center [192, 299] width 238 height 287
click at [309, 85] on icon at bounding box center [306, 86] width 9 height 12
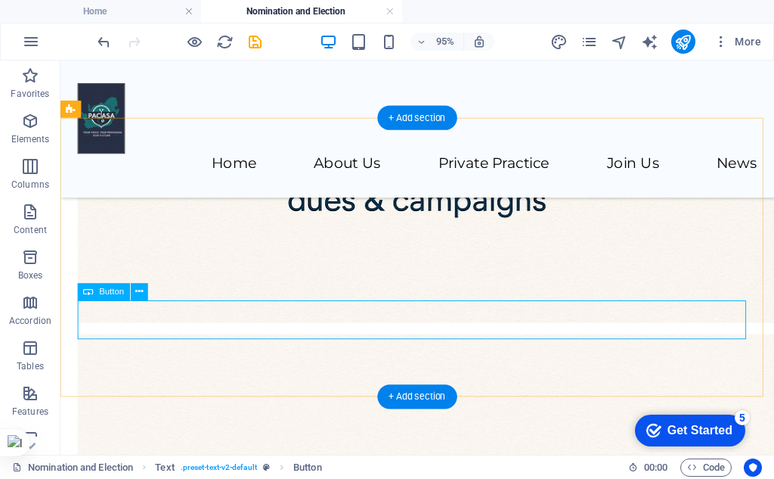
scroll to position [1758, 0]
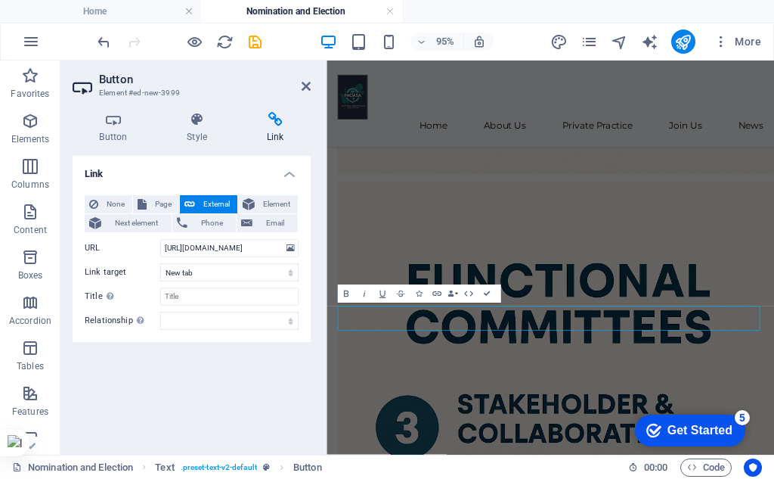
scroll to position [1526, 0]
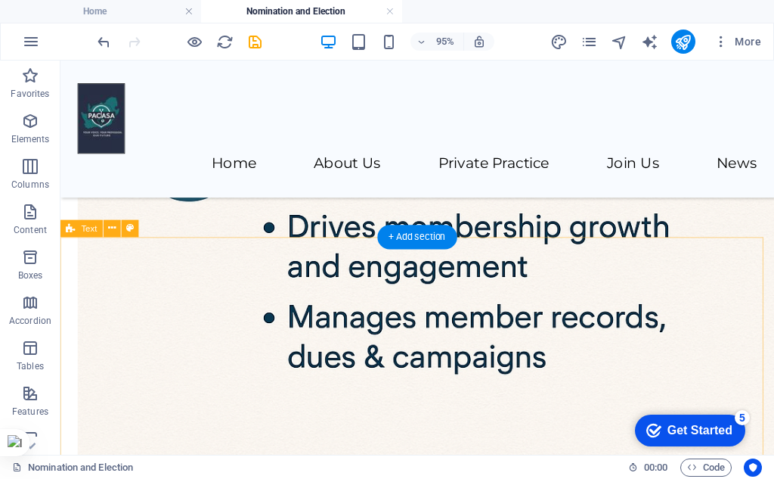
scroll to position [1471, 0]
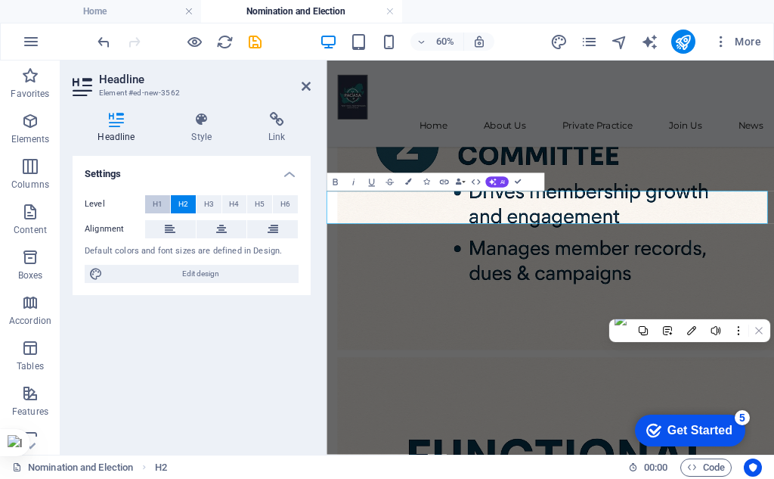
click at [148, 198] on button "H1" at bounding box center [157, 204] width 25 height 18
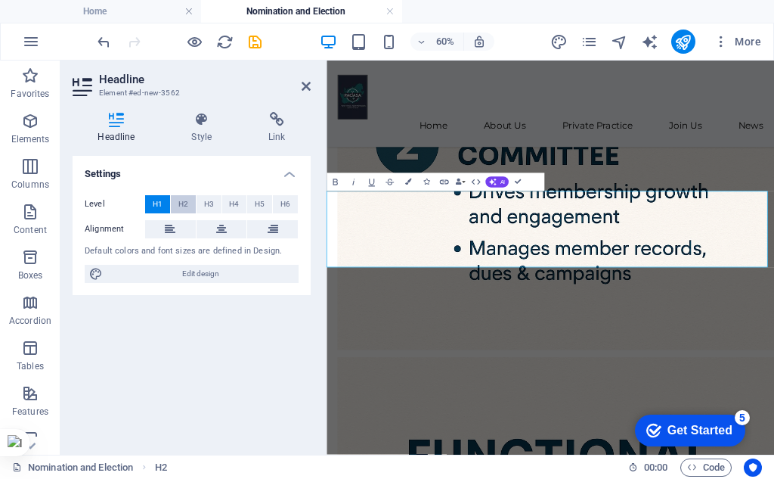
click at [178, 200] on span "H2" at bounding box center [183, 204] width 10 height 18
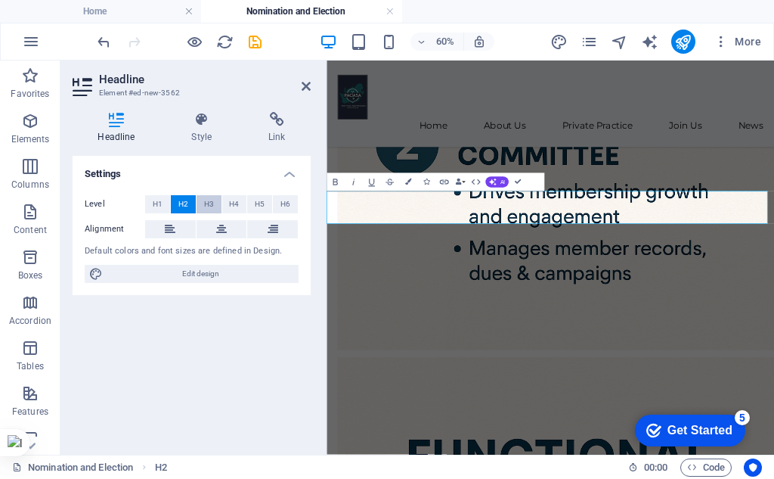
click at [215, 200] on button "H3" at bounding box center [209, 204] width 25 height 18
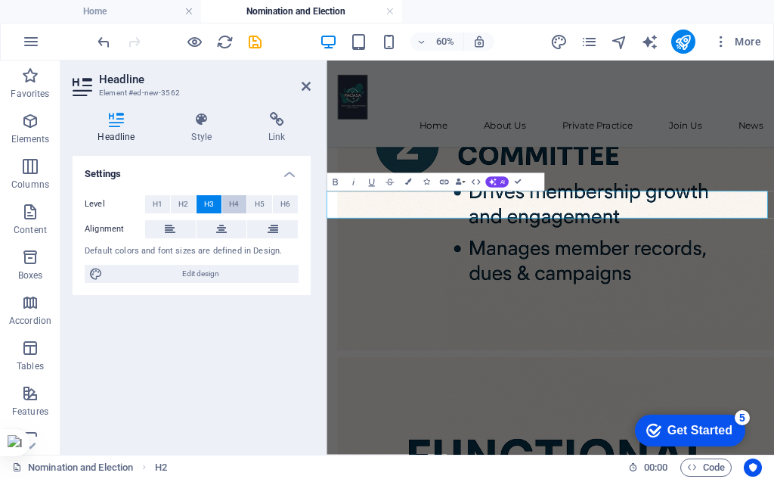
click at [233, 200] on span "H4" at bounding box center [234, 204] width 10 height 18
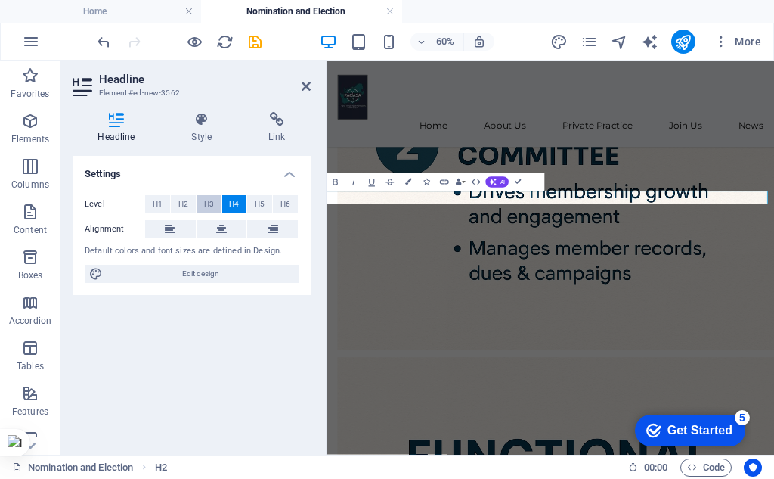
click at [216, 202] on button "H3" at bounding box center [209, 204] width 25 height 18
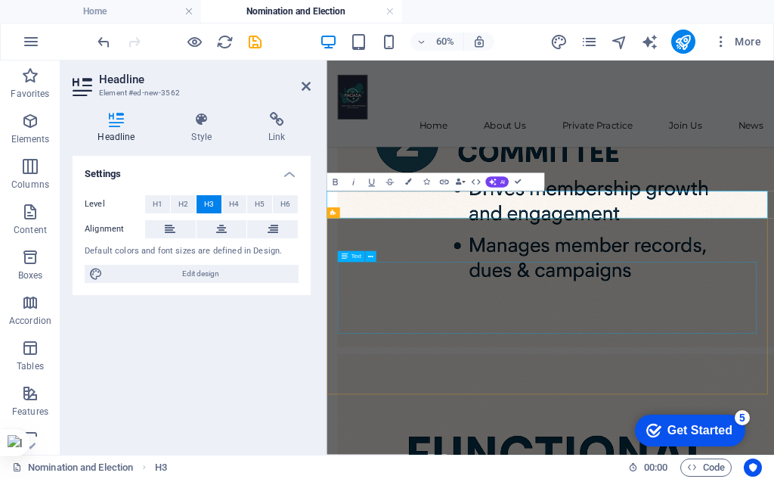
scroll to position [1466, 0]
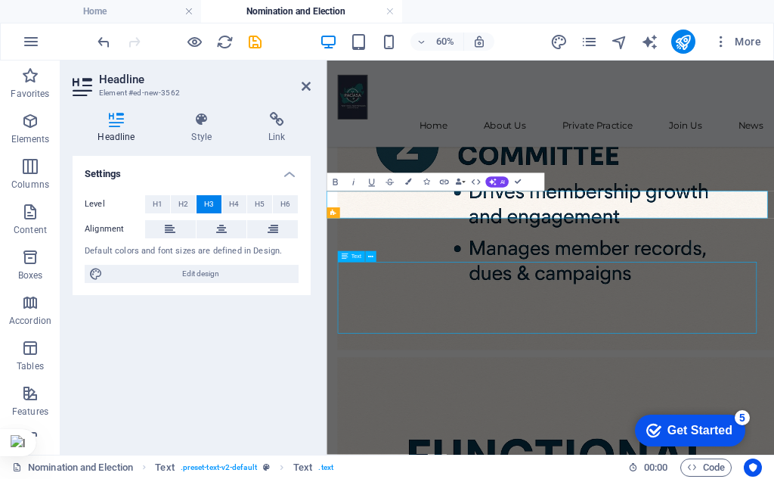
scroll to position [1471, 0]
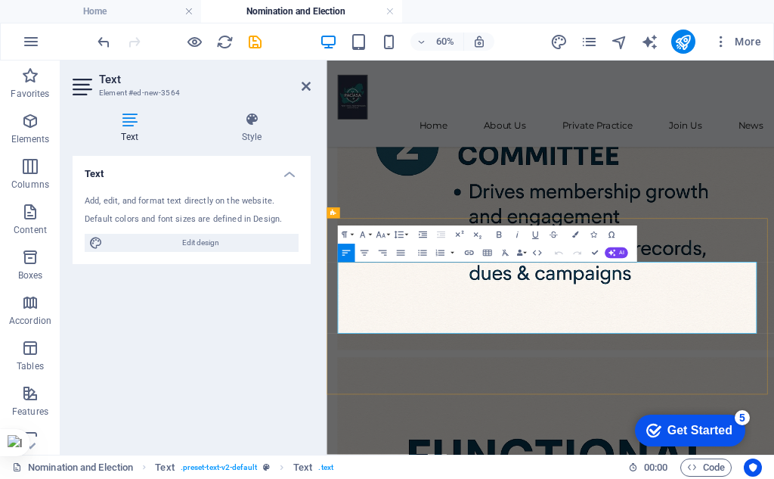
drag, startPoint x: 610, startPoint y: 427, endPoint x: 345, endPoint y: 428, distance: 264.7
click at [386, 233] on button "Font Size" at bounding box center [382, 234] width 17 height 18
click at [380, 300] on link "36" at bounding box center [375, 302] width 33 height 14
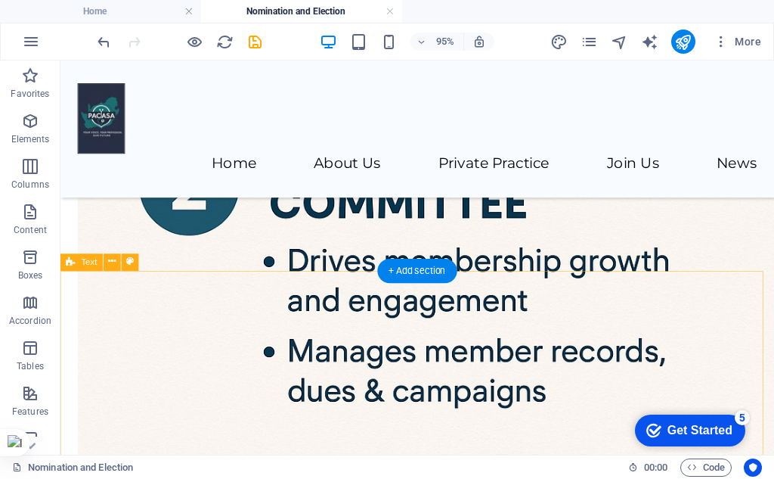
scroll to position [1462, 0]
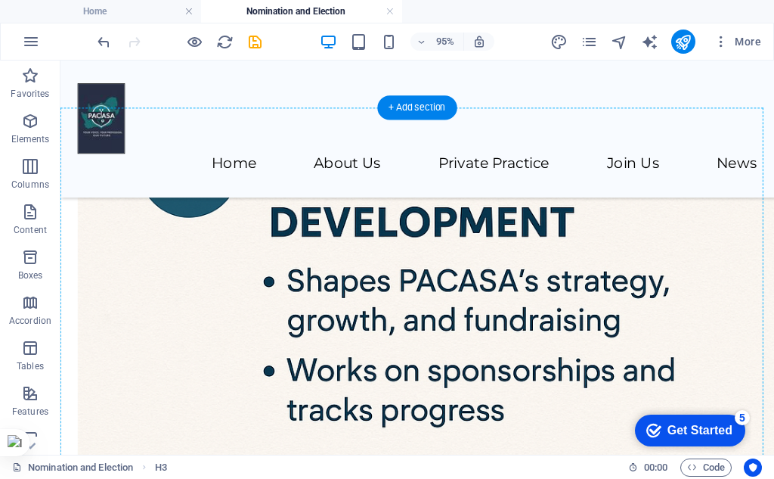
scroll to position [1008, 0]
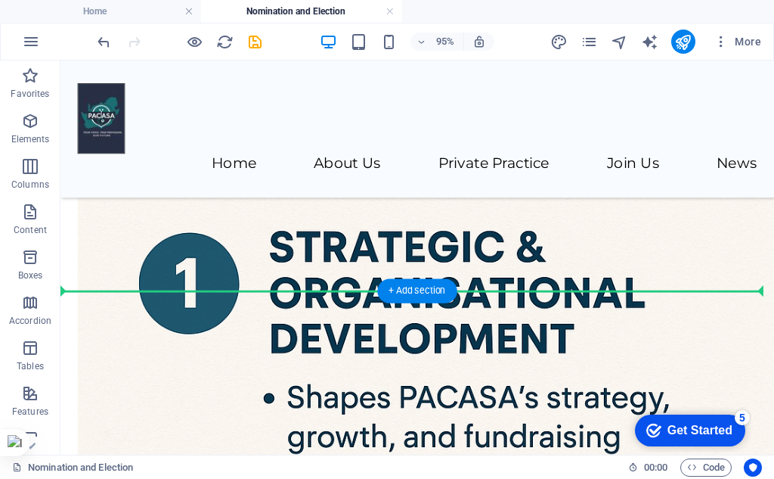
drag, startPoint x: 149, startPoint y: 470, endPoint x: 117, endPoint y: 287, distance: 185.8
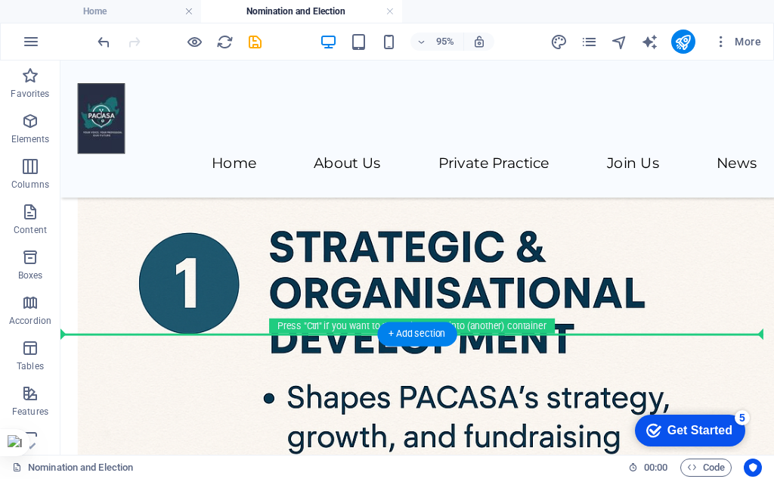
drag, startPoint x: 156, startPoint y: 366, endPoint x: 92, endPoint y: 350, distance: 66.2
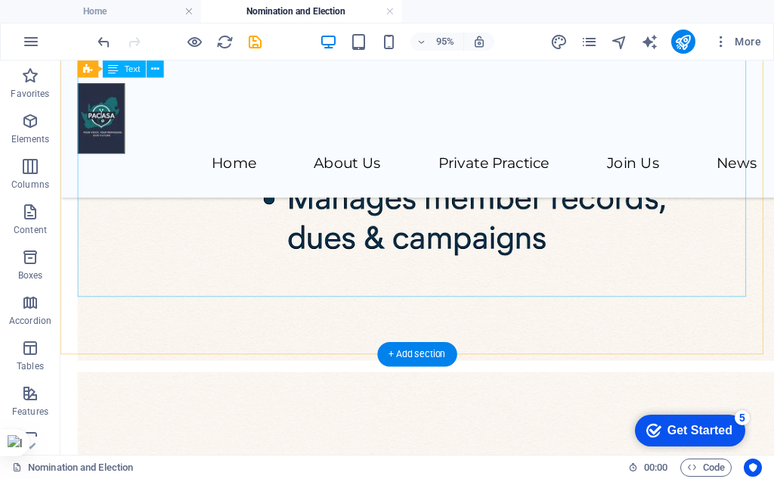
scroll to position [1538, 0]
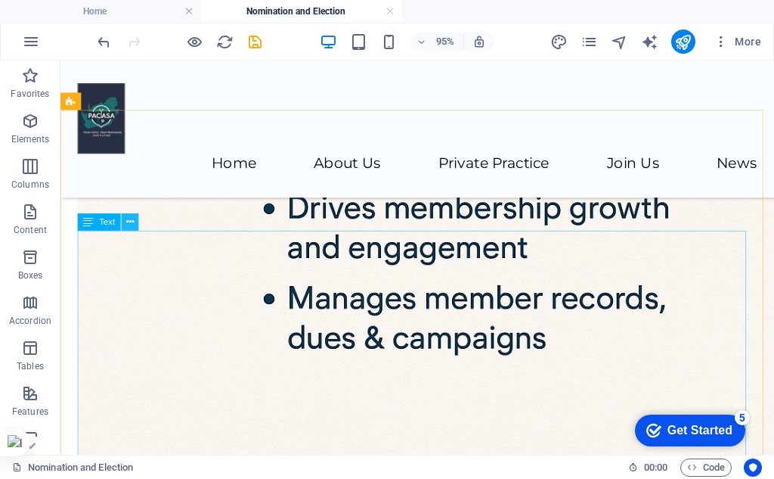
click at [130, 227] on icon at bounding box center [130, 222] width 8 height 15
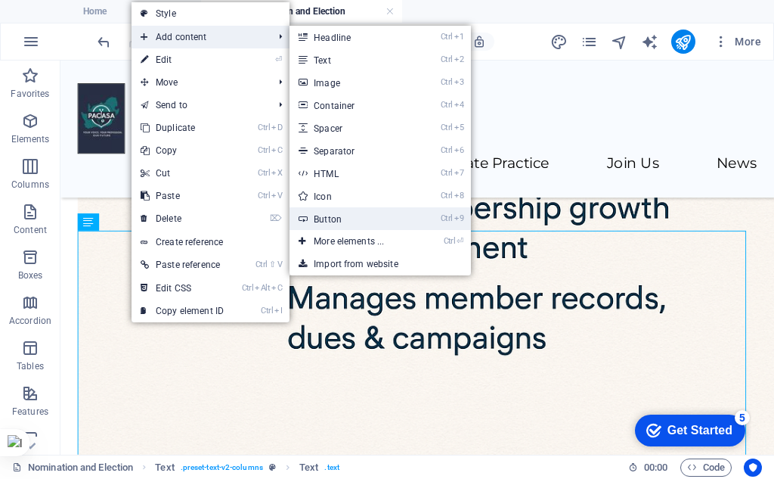
click at [334, 217] on link "Ctrl 9 Button" at bounding box center [352, 218] width 125 height 23
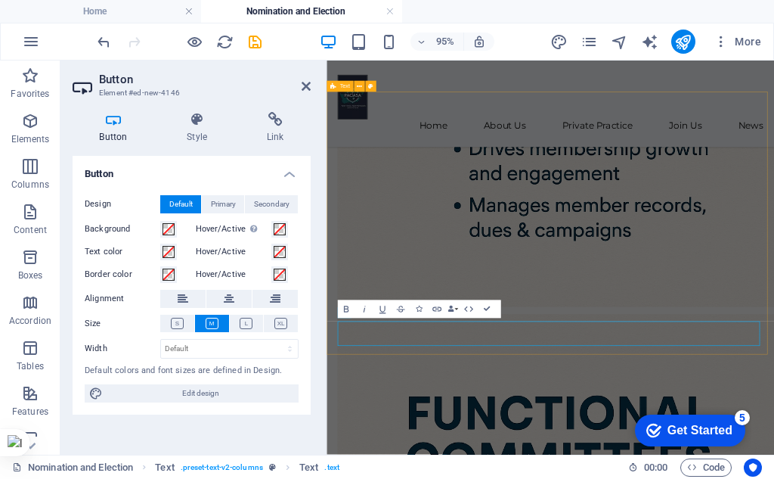
scroll to position [1532, 0]
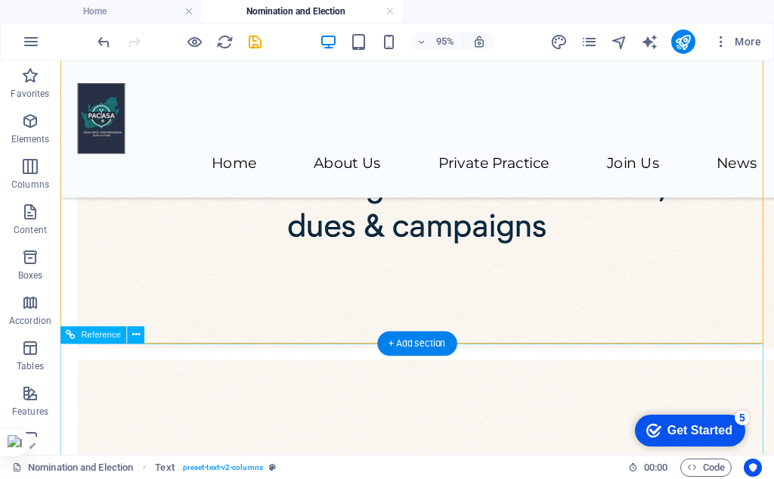
scroll to position [1780, 0]
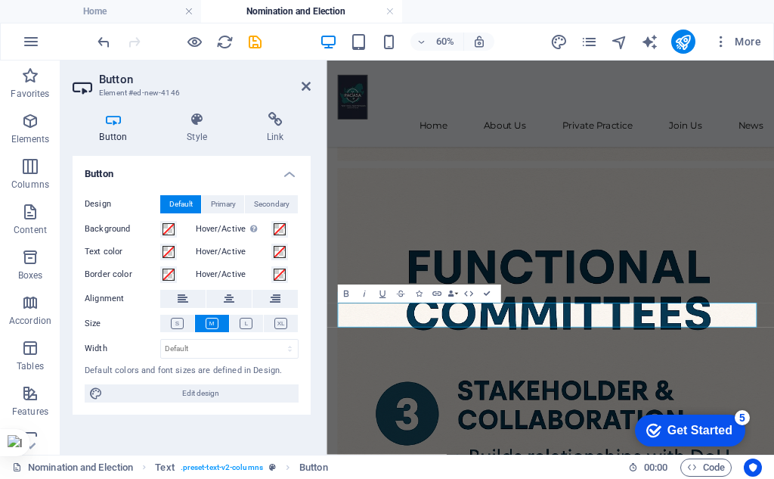
scroll to position [1558, 0]
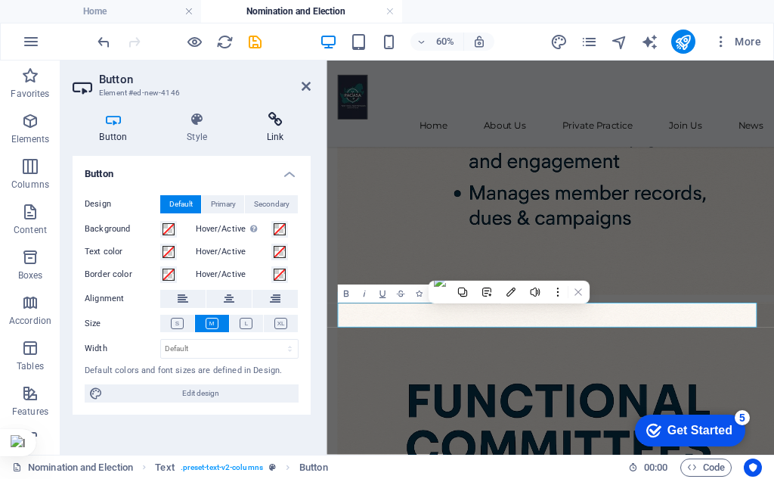
click at [290, 126] on icon at bounding box center [275, 119] width 71 height 15
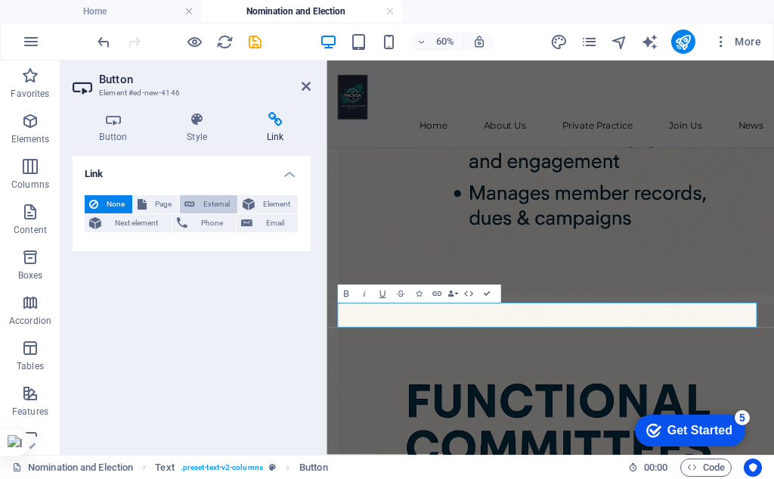
click at [220, 206] on span "External" at bounding box center [216, 204] width 33 height 18
select select "blank"
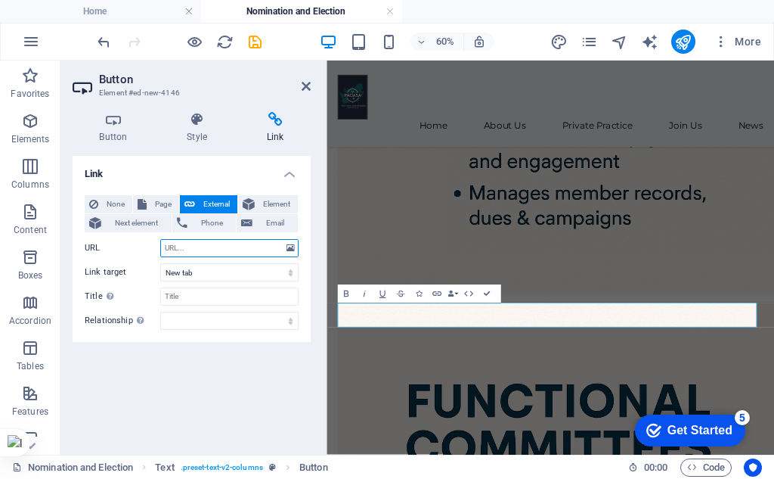
click at [231, 252] on input "URL" at bounding box center [229, 248] width 138 height 18
paste input "[URL][DOMAIN_NAME]"
type input "[URL][DOMAIN_NAME]"
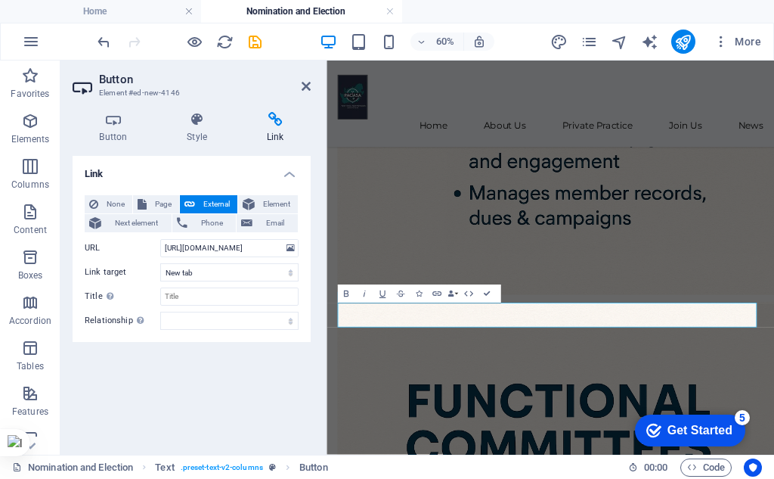
click at [239, 369] on div "Link None Page External Element Next element Phone Email Page Home Legal Notice…" at bounding box center [192, 299] width 238 height 287
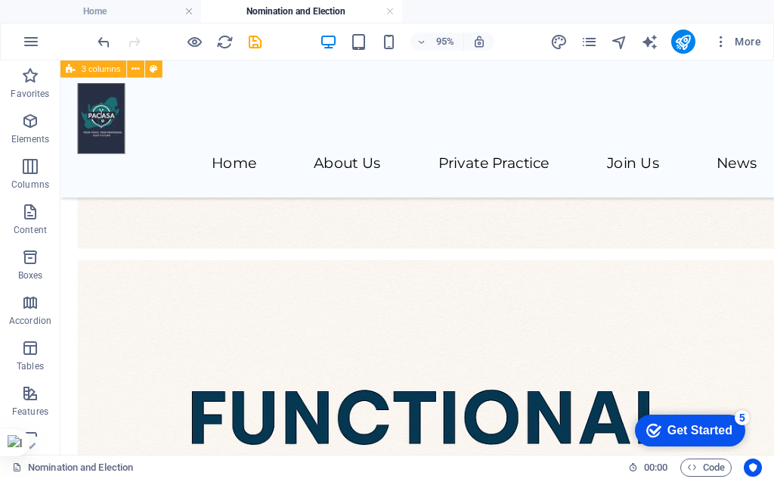
scroll to position [1805, 0]
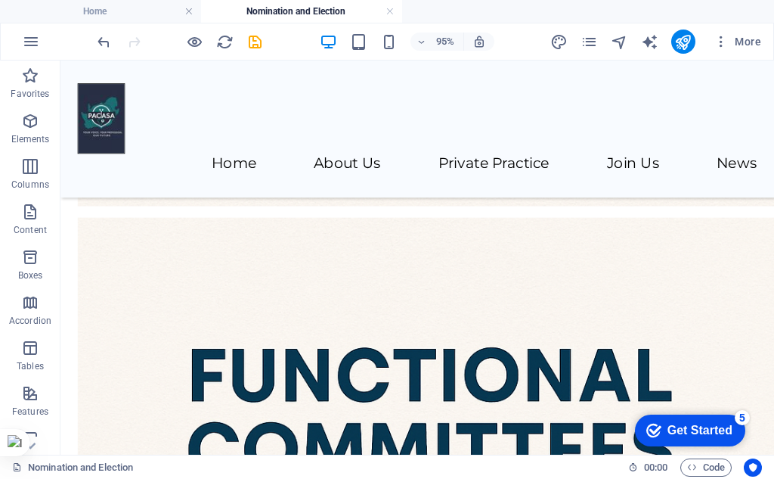
click at [712, 424] on div "Get Started" at bounding box center [700, 431] width 65 height 14
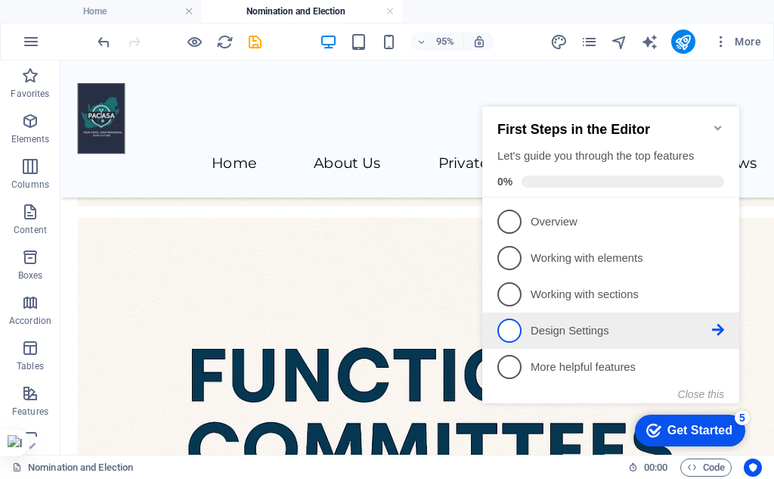
click at [517, 325] on span "4" at bounding box center [510, 330] width 24 height 24
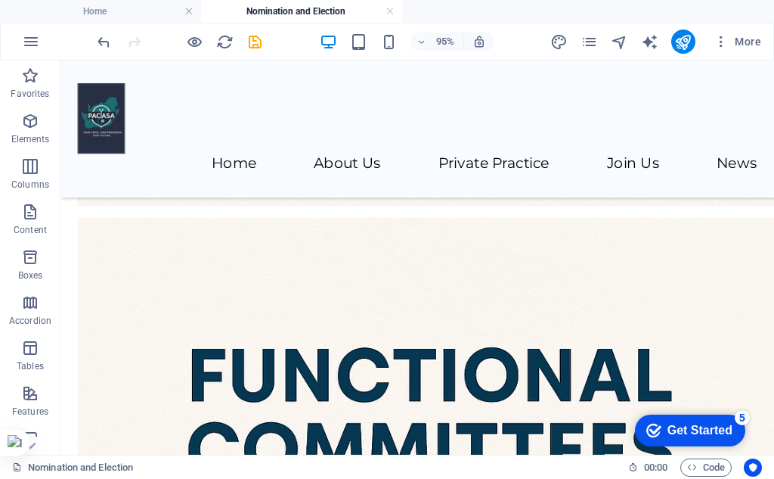
click at [675, 425] on div "Get Started" at bounding box center [700, 431] width 65 height 14
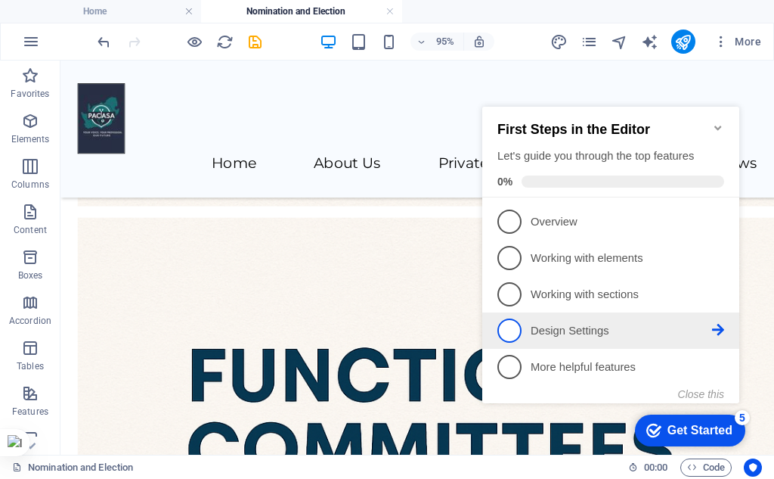
click at [551, 334] on p "Design Settings - incomplete" at bounding box center [622, 331] width 182 height 16
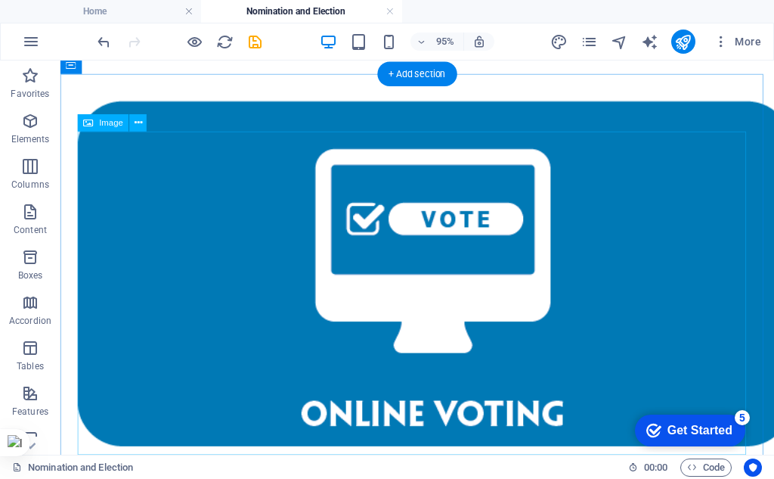
scroll to position [0, 0]
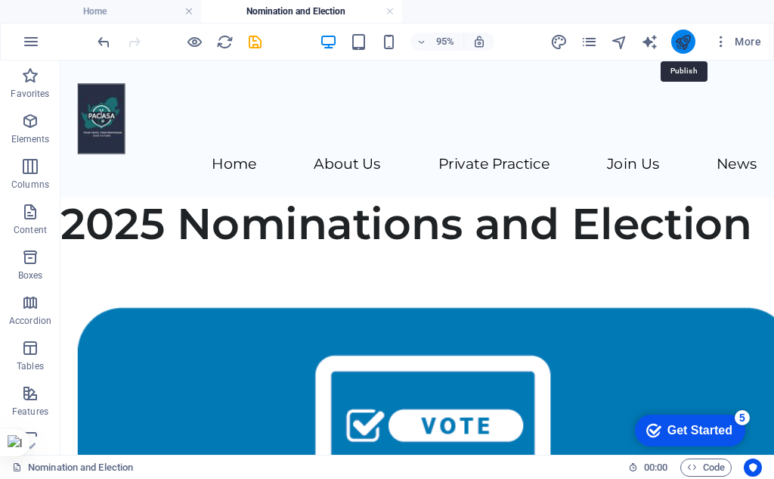
click at [678, 41] on icon "publish" at bounding box center [683, 41] width 17 height 17
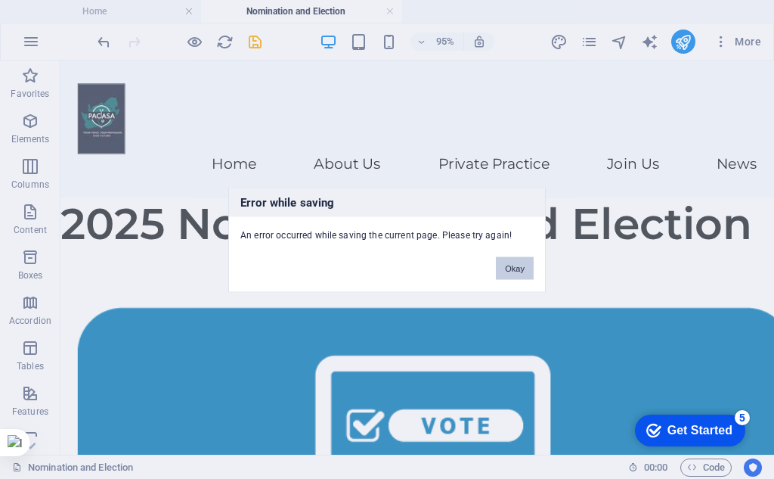
drag, startPoint x: 510, startPoint y: 270, endPoint x: 476, endPoint y: 220, distance: 60.8
click at [510, 270] on button "Okay" at bounding box center [515, 267] width 38 height 23
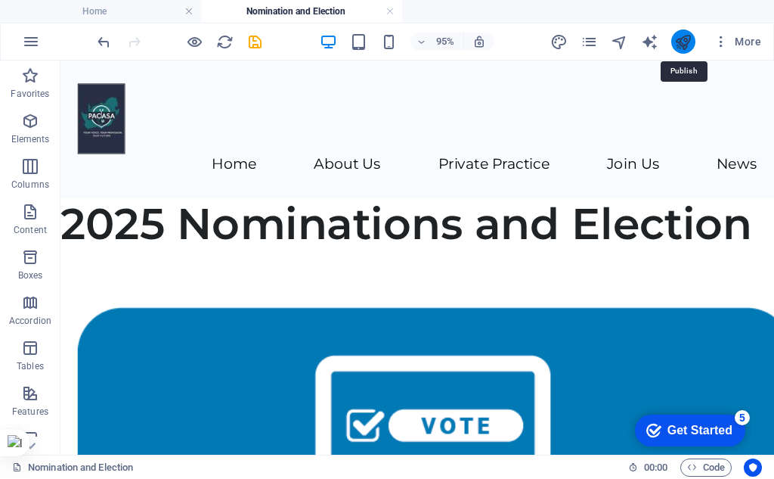
click at [684, 37] on icon "publish" at bounding box center [683, 41] width 17 height 17
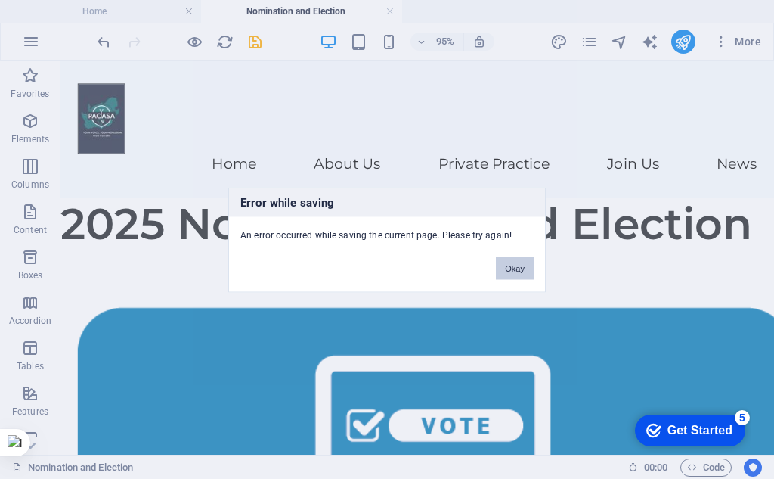
click at [506, 262] on button "Okay" at bounding box center [515, 267] width 38 height 23
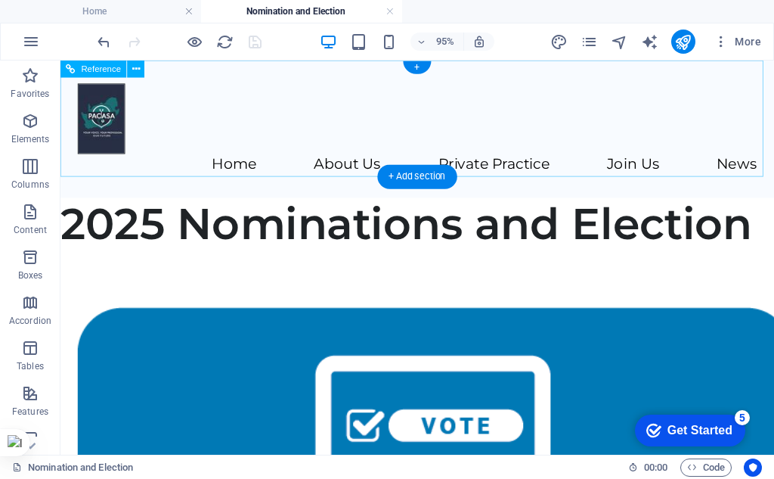
click at [534, 159] on nav "Home About Us Private Practice Join Us News" at bounding box center [436, 170] width 715 height 22
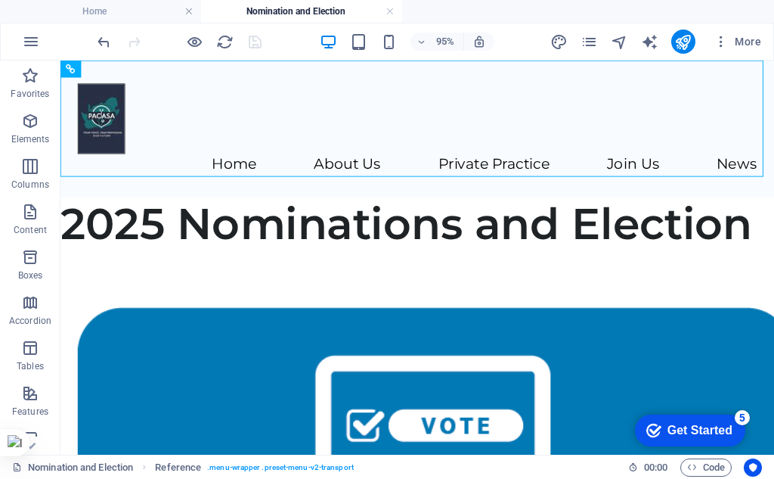
click at [257, 42] on div at bounding box center [179, 41] width 169 height 24
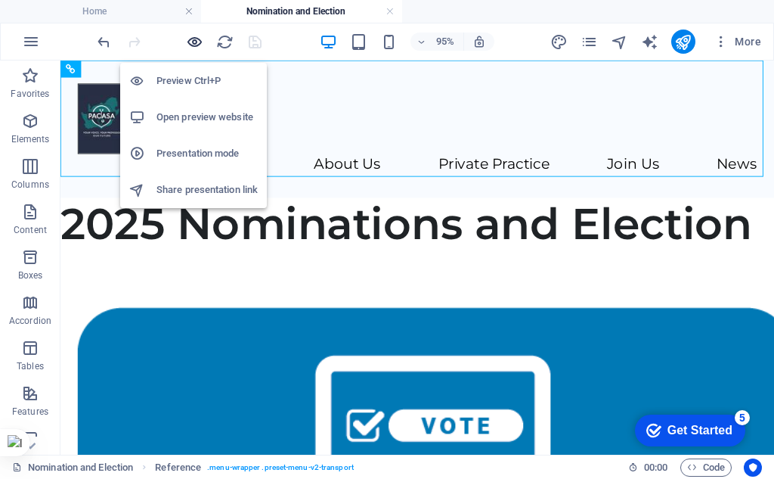
click at [199, 45] on icon "button" at bounding box center [194, 41] width 17 height 17
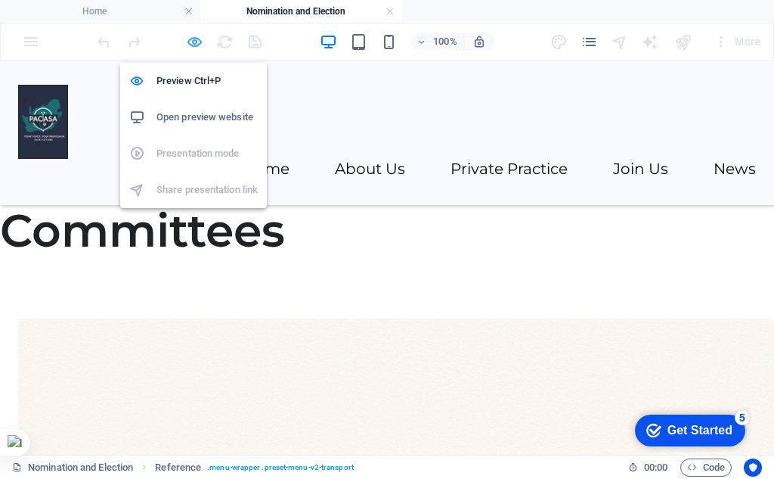
click at [191, 42] on icon "button" at bounding box center [194, 41] width 17 height 17
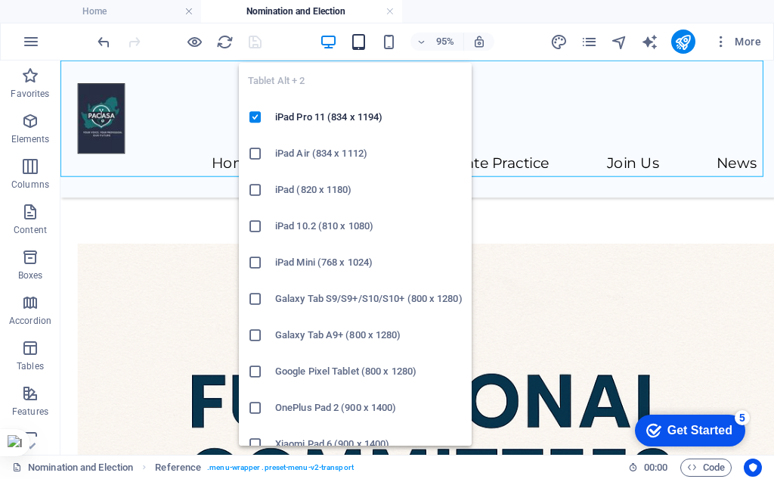
click at [364, 42] on icon "button" at bounding box center [358, 41] width 17 height 17
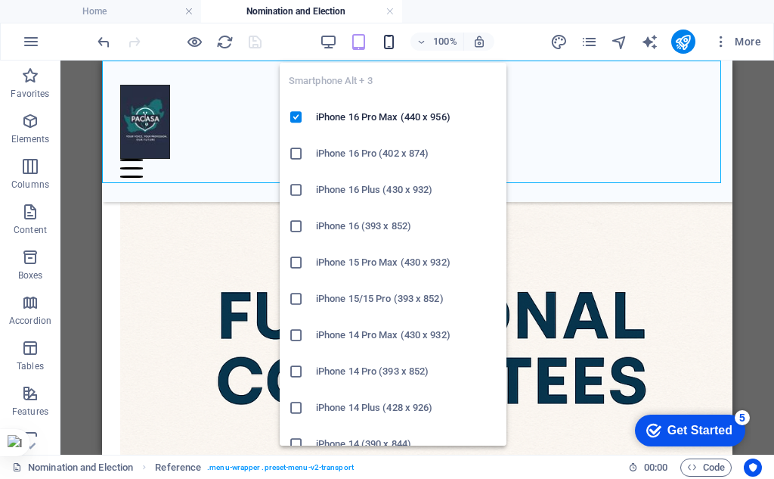
drag, startPoint x: 391, startPoint y: 37, endPoint x: 401, endPoint y: 62, distance: 26.8
click at [392, 37] on icon "button" at bounding box center [388, 41] width 17 height 17
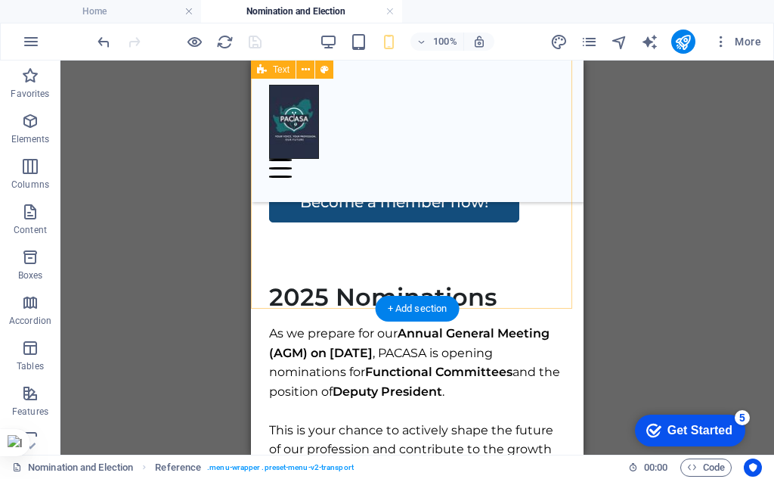
scroll to position [2487, 0]
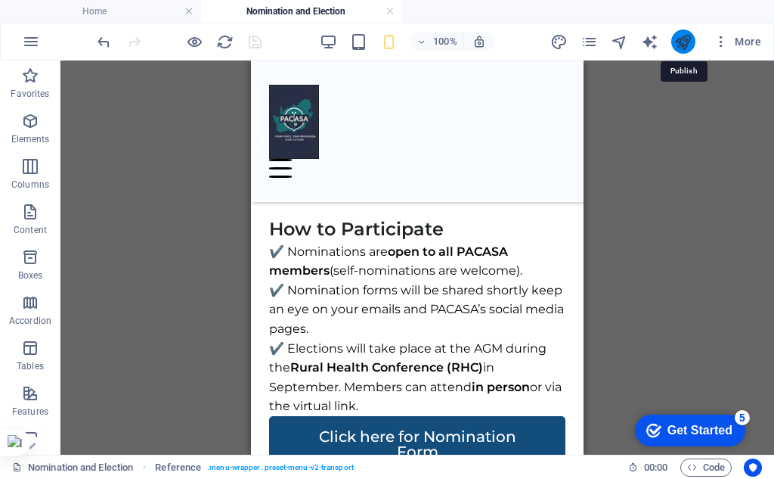
click at [687, 35] on icon "publish" at bounding box center [683, 41] width 17 height 17
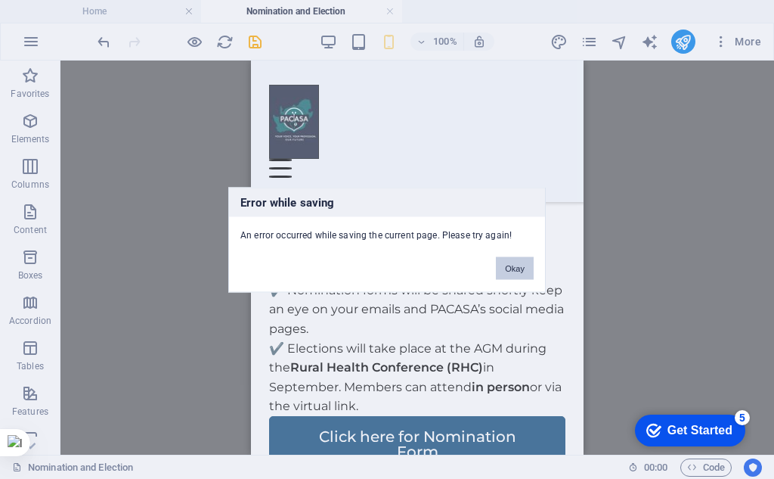
click at [501, 264] on button "Okay" at bounding box center [515, 267] width 38 height 23
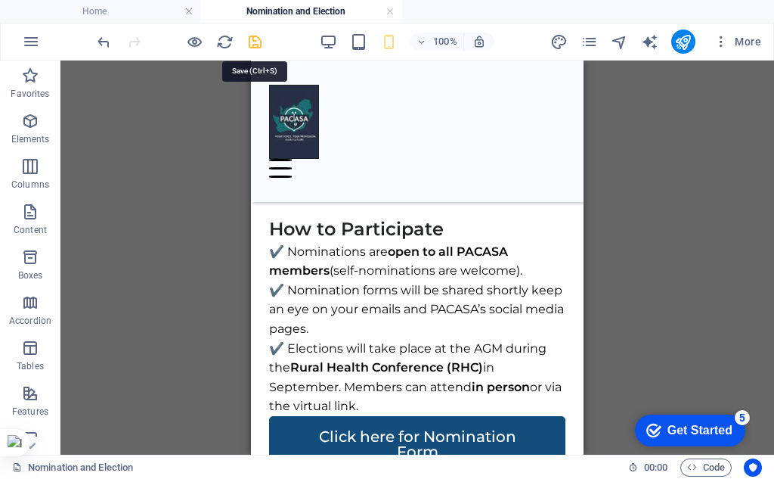
click at [253, 47] on icon "save" at bounding box center [255, 41] width 17 height 17
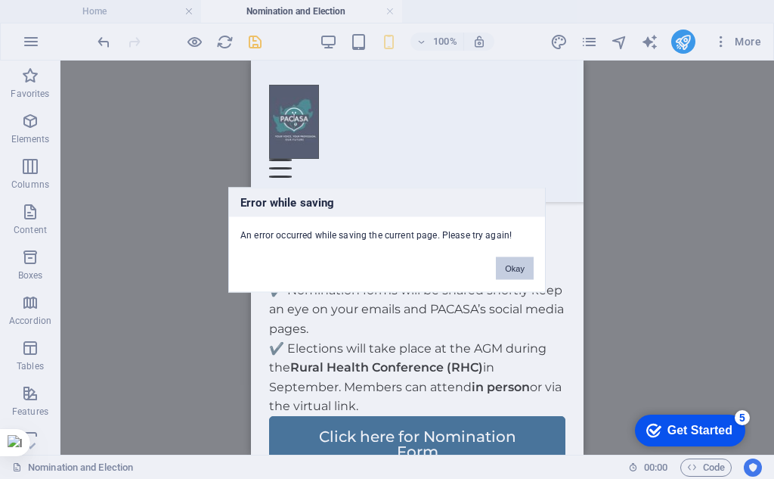
click at [516, 269] on button "Okay" at bounding box center [515, 267] width 38 height 23
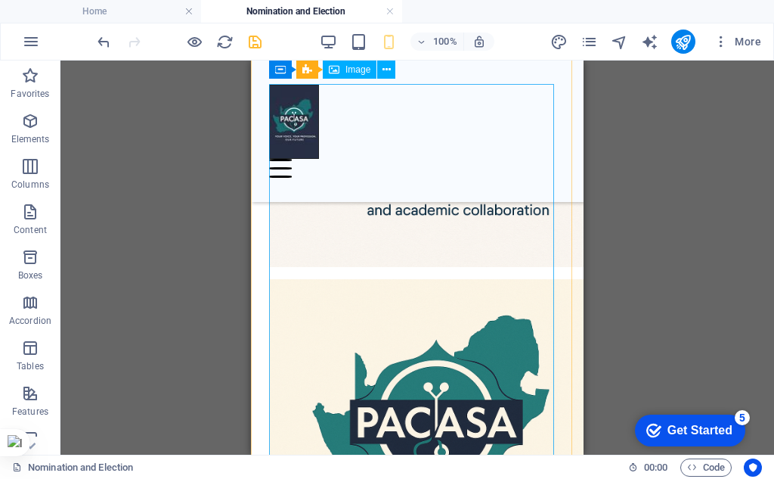
scroll to position [1277, 0]
